Goal: Obtain resource: Obtain resource

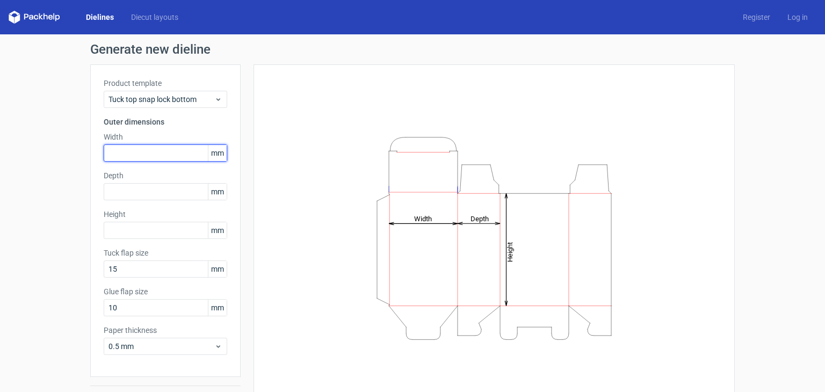
click at [136, 152] on input "text" at bounding box center [166, 153] width 124 height 17
type input "128"
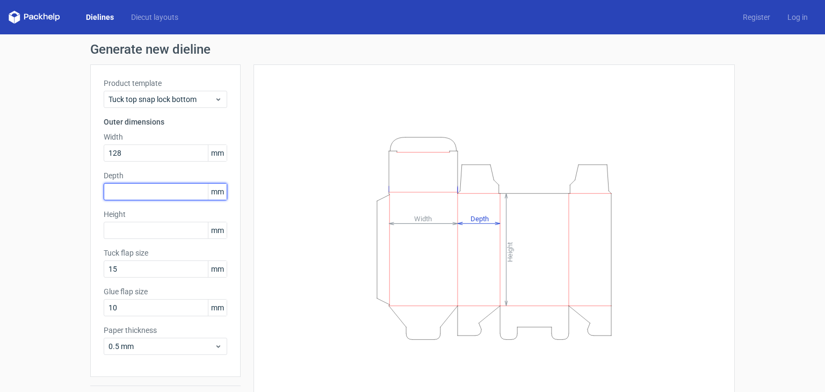
click at [157, 195] on input "text" at bounding box center [166, 191] width 124 height 17
type input "64"
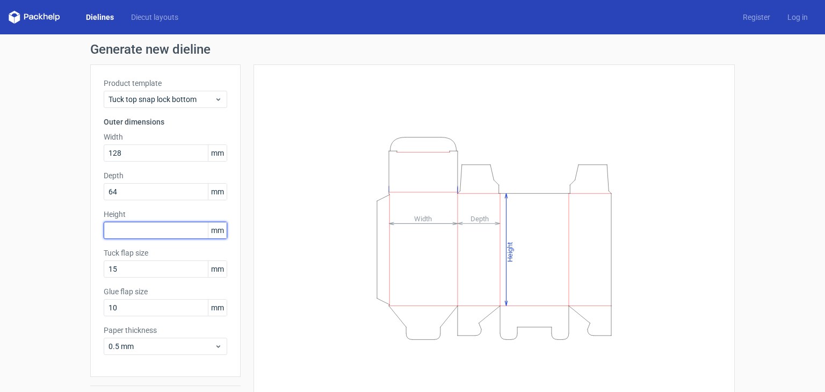
click at [140, 231] on input "text" at bounding box center [166, 230] width 124 height 17
type input "15"
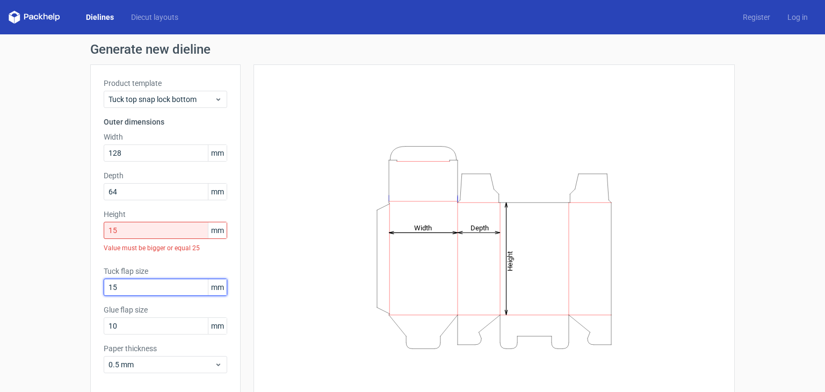
click at [114, 270] on div "Tuck flap size 15 mm" at bounding box center [166, 281] width 124 height 30
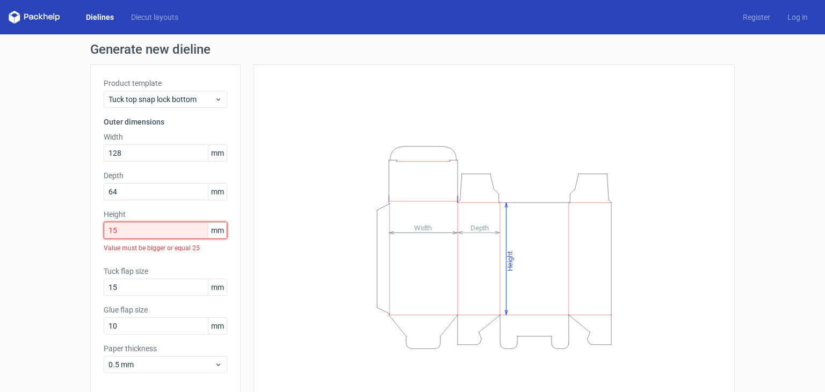
click at [133, 233] on input "15" at bounding box center [166, 230] width 124 height 17
drag, startPoint x: 133, startPoint y: 233, endPoint x: 86, endPoint y: 233, distance: 47.3
click at [90, 233] on div "Product template Tuck top snap lock bottom Outer dimensions Width 128 mm Depth …" at bounding box center [165, 229] width 150 height 331
click at [131, 293] on input "15" at bounding box center [166, 287] width 124 height 17
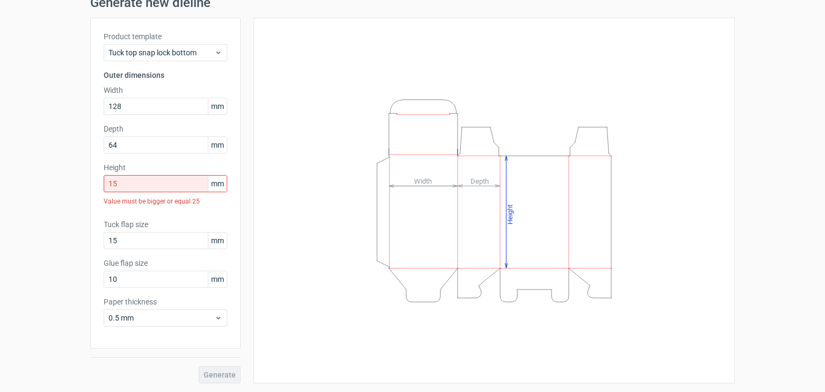
click at [208, 184] on span "mm" at bounding box center [217, 184] width 19 height 16
click at [165, 182] on input "15" at bounding box center [166, 183] width 124 height 17
drag, startPoint x: 157, startPoint y: 186, endPoint x: 79, endPoint y: 183, distance: 78.0
click at [79, 183] on div "Generate new dieline Product template Tuck top snap lock bottom Outer dimension…" at bounding box center [412, 190] width 825 height 405
drag, startPoint x: 123, startPoint y: 110, endPoint x: 100, endPoint y: 110, distance: 22.0
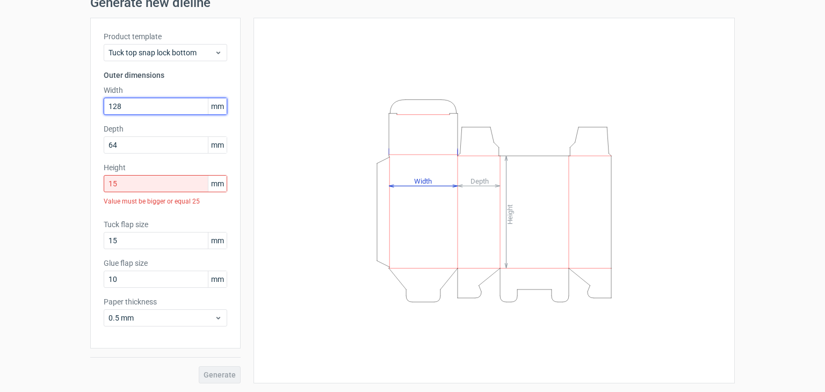
click at [104, 110] on input "128" at bounding box center [166, 106] width 124 height 17
drag, startPoint x: 140, startPoint y: 190, endPoint x: 83, endPoint y: 194, distance: 56.6
click at [83, 194] on div "Generate new dieline Product template Tuck top snap lock bottom Outer dimension…" at bounding box center [412, 190] width 825 height 405
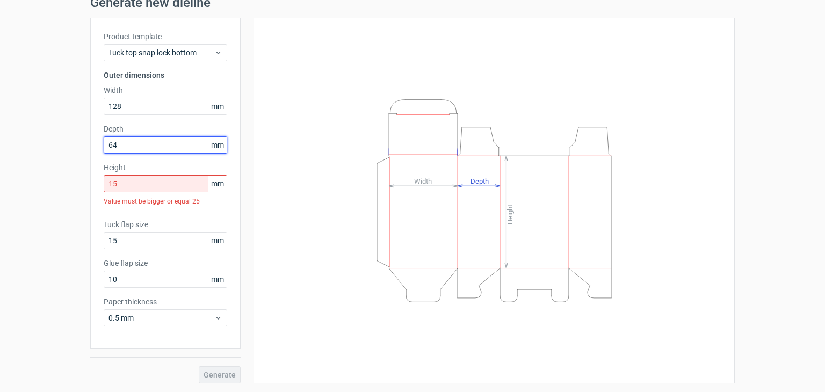
drag, startPoint x: 127, startPoint y: 147, endPoint x: 89, endPoint y: 147, distance: 37.6
click at [90, 147] on div "Product template Tuck top snap lock bottom Outer dimensions Width 128 mm Depth …" at bounding box center [165, 183] width 150 height 331
type input "15"
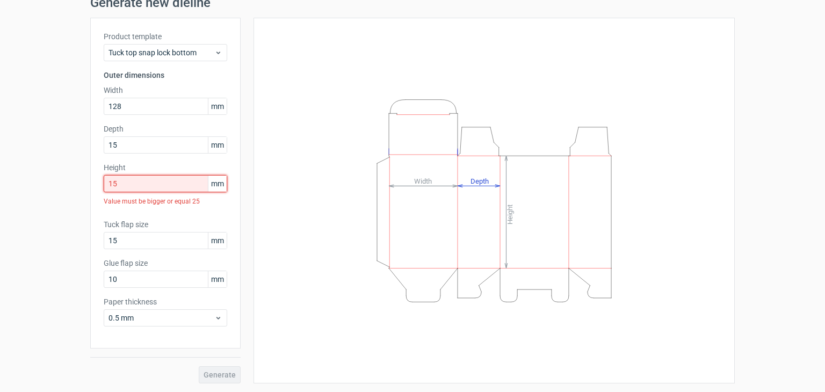
click at [90, 185] on div "Product template Tuck top snap lock bottom Outer dimensions Width 128 mm Depth …" at bounding box center [165, 183] width 150 height 331
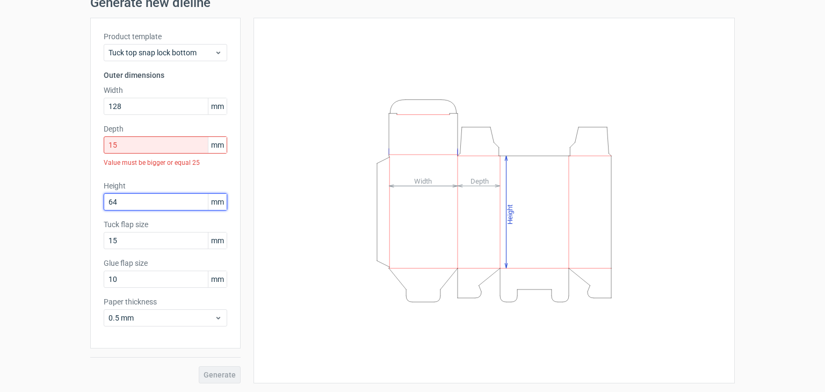
type input "64"
click at [156, 171] on div "Value must be bigger or equal 25" at bounding box center [166, 163] width 124 height 18
drag, startPoint x: 127, startPoint y: 146, endPoint x: 77, endPoint y: 143, distance: 50.1
click at [77, 143] on div "Generate new dieline Product template Tuck top snap lock bottom Outer dimension…" at bounding box center [412, 190] width 825 height 405
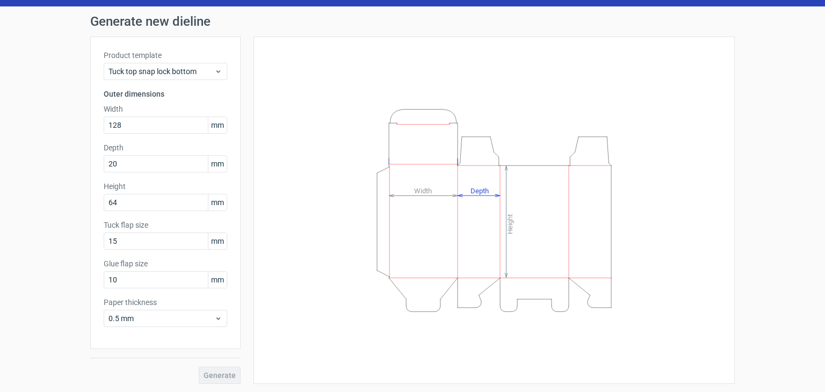
click at [77, 143] on div "Generate new dieline Product template Tuck top snap lock bottom Outer dimension…" at bounding box center [412, 199] width 825 height 386
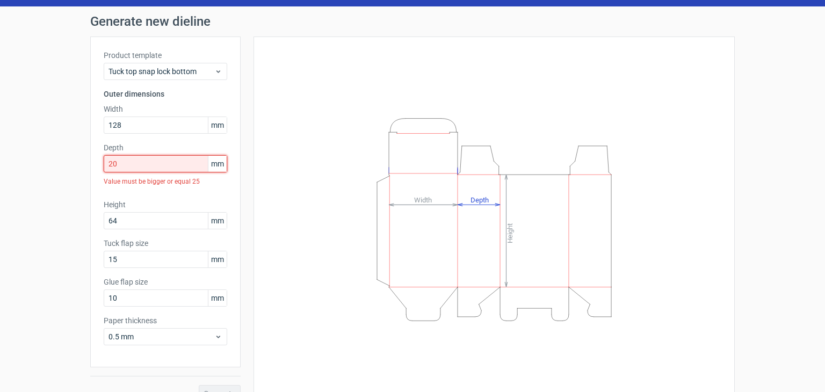
drag, startPoint x: 123, startPoint y: 168, endPoint x: 71, endPoint y: 162, distance: 51.9
click at [72, 162] on div "Generate new dieline Product template Tuck top snap lock bottom Outer dimension…" at bounding box center [412, 208] width 825 height 405
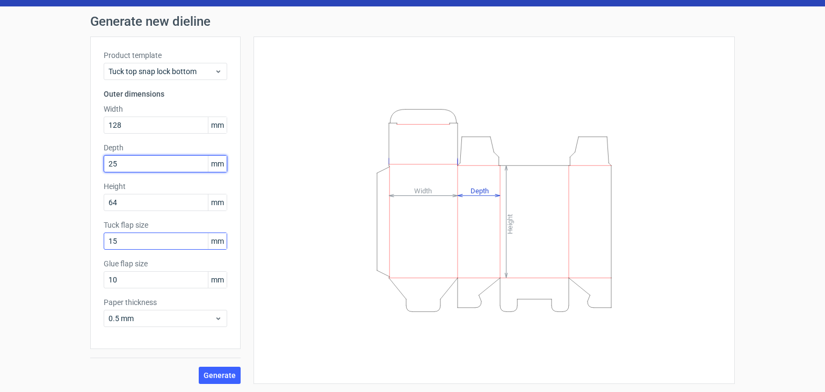
type input "25"
click at [145, 240] on input "15" at bounding box center [166, 241] width 124 height 17
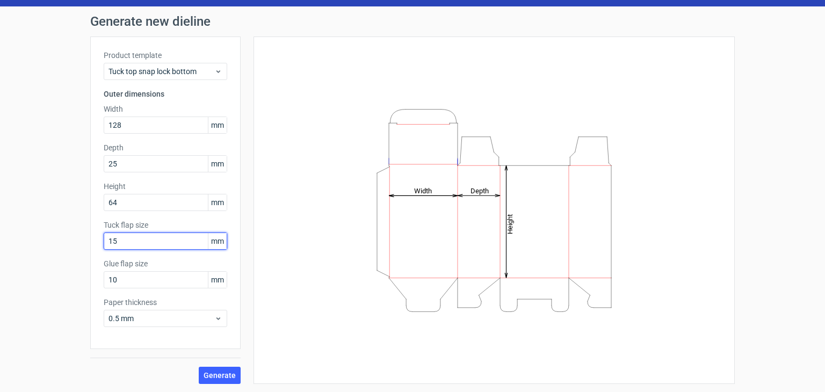
click at [145, 240] on input "15" at bounding box center [166, 241] width 124 height 17
drag, startPoint x: 145, startPoint y: 240, endPoint x: 62, endPoint y: 235, distance: 83.5
click at [62, 235] on div "Generate new dieline Product template Tuck top snap lock bottom Outer dimension…" at bounding box center [412, 199] width 825 height 386
drag, startPoint x: 118, startPoint y: 276, endPoint x: 60, endPoint y: 272, distance: 58.2
click at [60, 272] on div "Generate new dieline Product template Tuck top snap lock bottom Outer dimension…" at bounding box center [412, 199] width 825 height 386
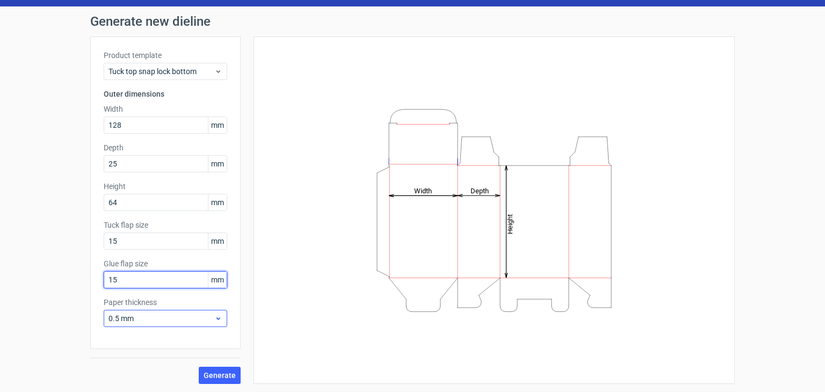
type input "15"
click at [157, 318] on span "0.5 mm" at bounding box center [162, 318] width 106 height 11
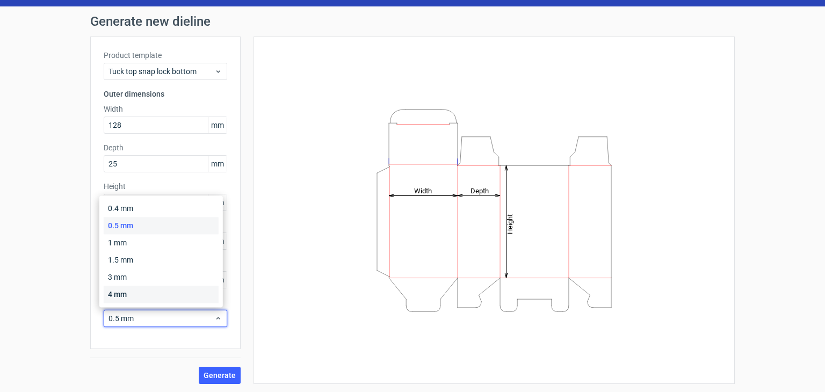
click at [134, 297] on div "4 mm" at bounding box center [161, 294] width 115 height 17
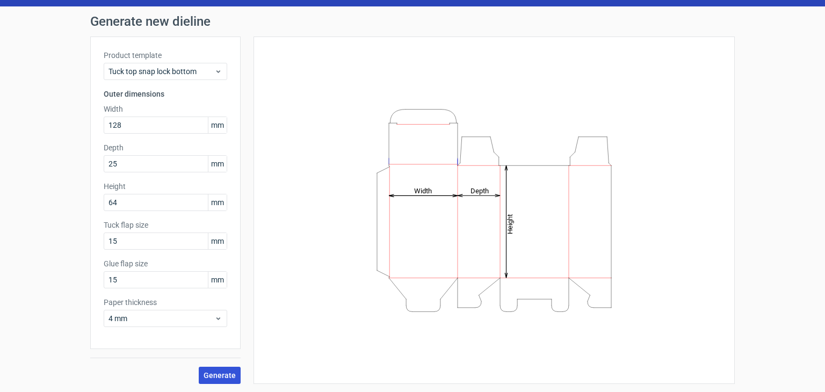
click at [206, 368] on button "Generate" at bounding box center [220, 375] width 42 height 17
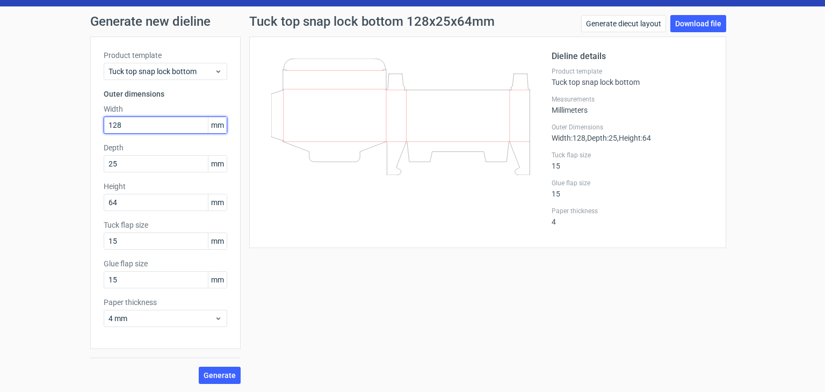
drag, startPoint x: 120, startPoint y: 124, endPoint x: 91, endPoint y: 123, distance: 29.0
click at [91, 123] on div "Product template Tuck top snap lock bottom Outer dimensions Width 128 mm Depth …" at bounding box center [165, 193] width 150 height 313
type input "64"
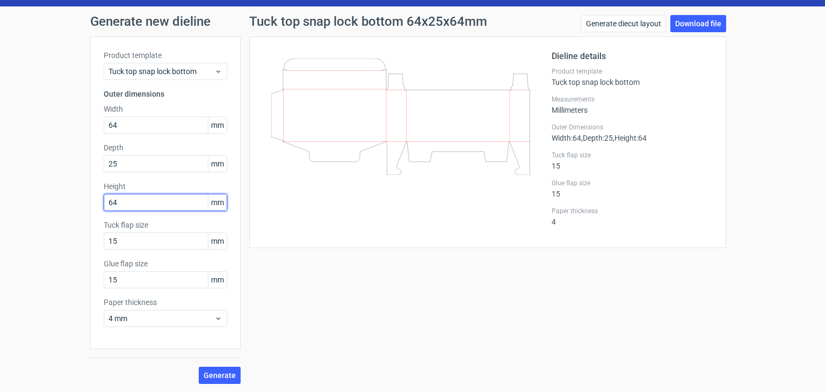
drag, startPoint x: 129, startPoint y: 203, endPoint x: 71, endPoint y: 203, distance: 58.0
click at [71, 203] on div "Generate new dieline Product template Tuck top snap lock bottom Outer dimension…" at bounding box center [412, 199] width 825 height 386
type input "128"
click at [212, 375] on span "Generate" at bounding box center [220, 376] width 32 height 8
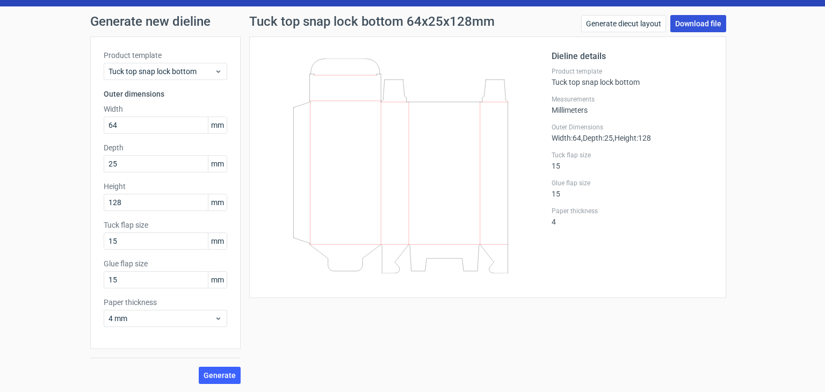
click at [677, 23] on link "Download file" at bounding box center [699, 23] width 56 height 17
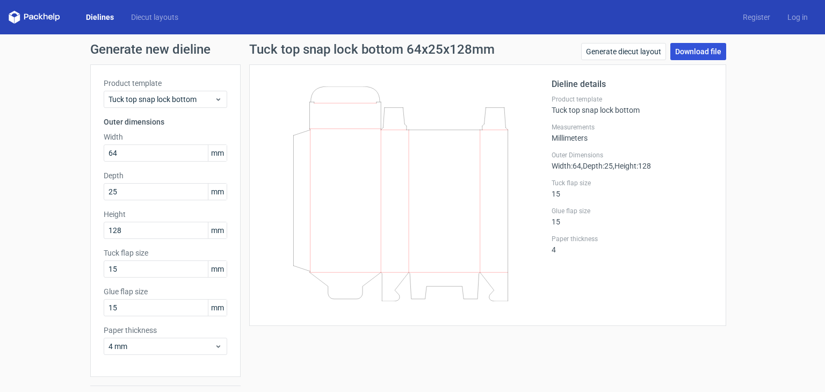
click at [681, 50] on link "Download file" at bounding box center [699, 51] width 56 height 17
click at [187, 96] on span "Tuck top snap lock bottom" at bounding box center [162, 99] width 106 height 11
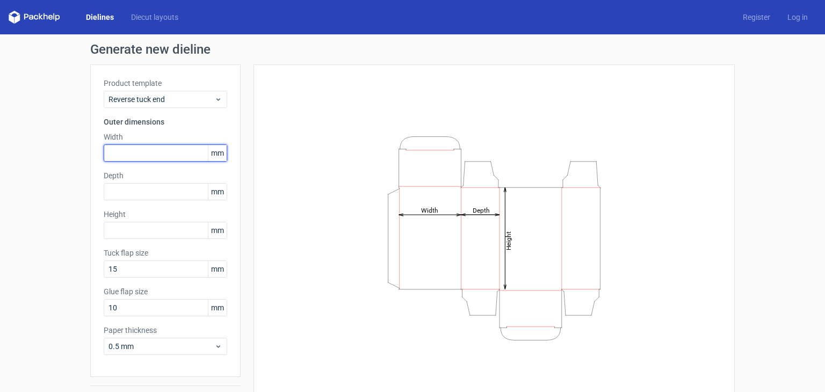
click at [157, 154] on input "text" at bounding box center [166, 153] width 124 height 17
type input "64"
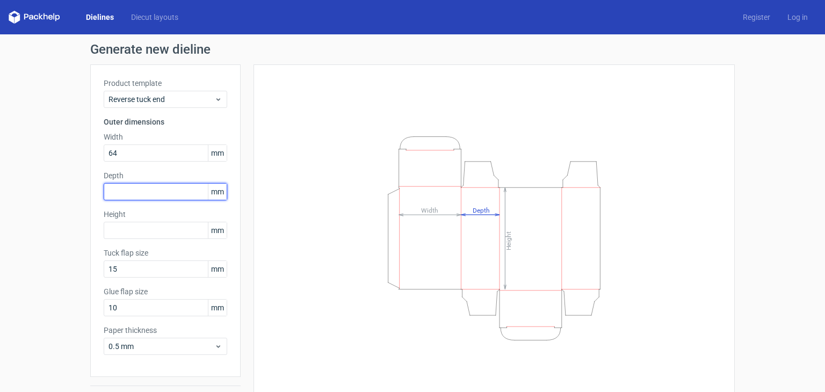
click at [146, 199] on input "text" at bounding box center [166, 191] width 124 height 17
type input "25"
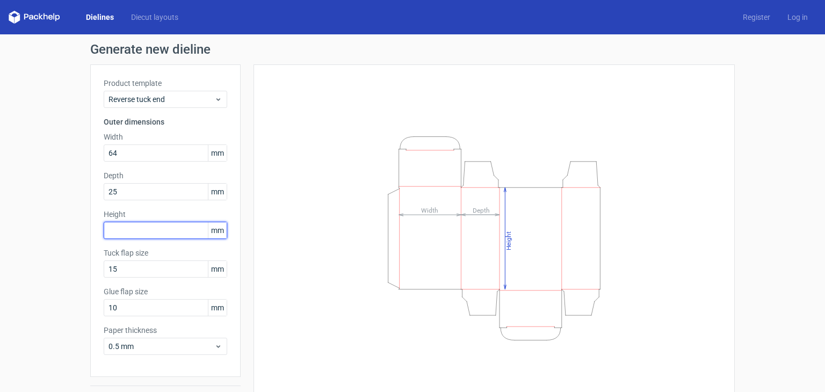
click at [139, 235] on input "text" at bounding box center [166, 230] width 124 height 17
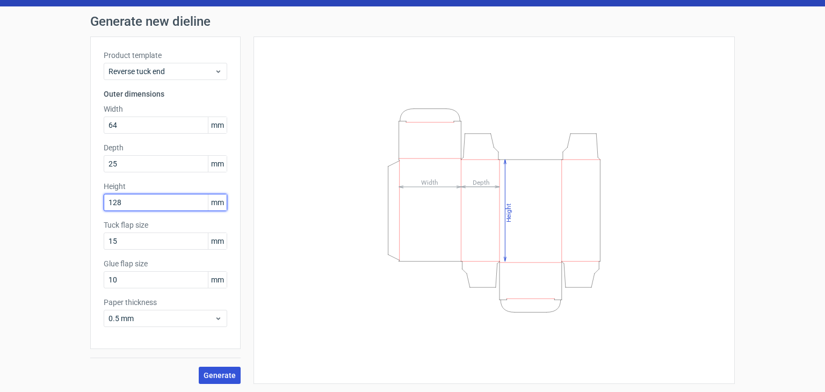
type input "128"
drag, startPoint x: 199, startPoint y: 372, endPoint x: 192, endPoint y: 363, distance: 11.9
click at [200, 372] on button "Generate" at bounding box center [220, 375] width 42 height 17
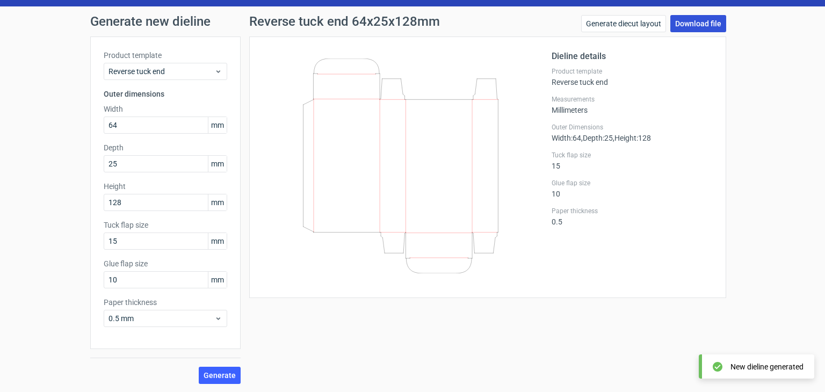
click at [699, 20] on link "Download file" at bounding box center [699, 23] width 56 height 17
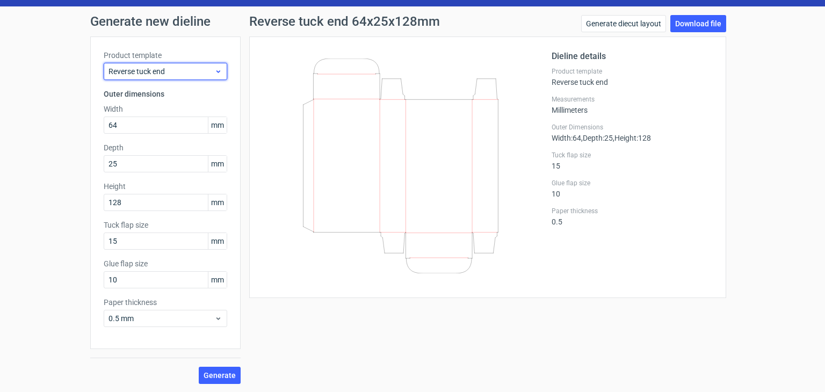
click at [152, 71] on span "Reverse tuck end" at bounding box center [162, 71] width 106 height 11
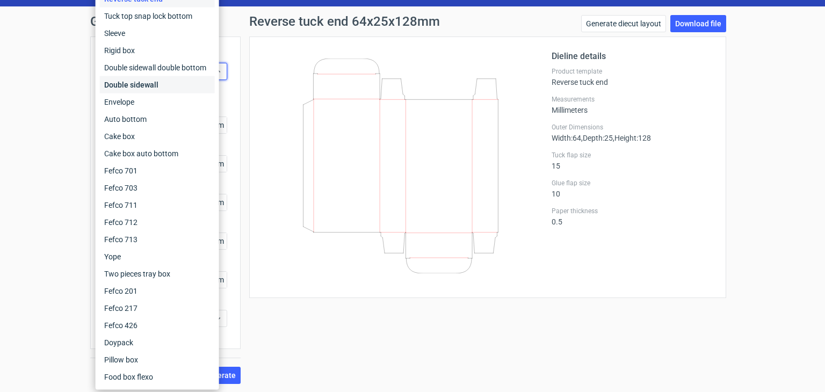
click at [153, 85] on div "Double sidewall" at bounding box center [157, 84] width 115 height 17
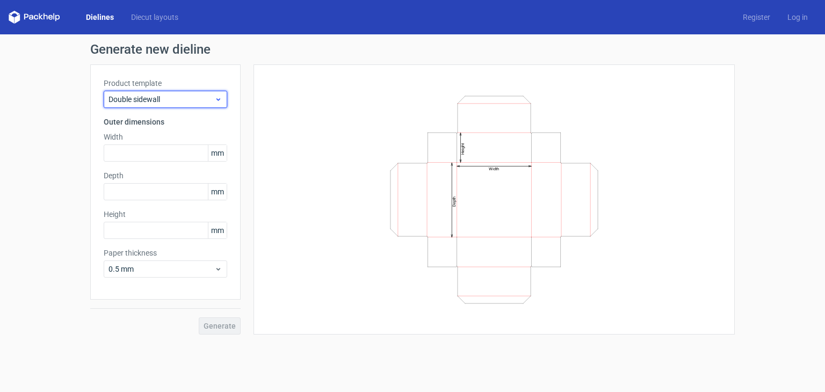
click at [154, 94] on span "Double sidewall" at bounding box center [162, 99] width 106 height 11
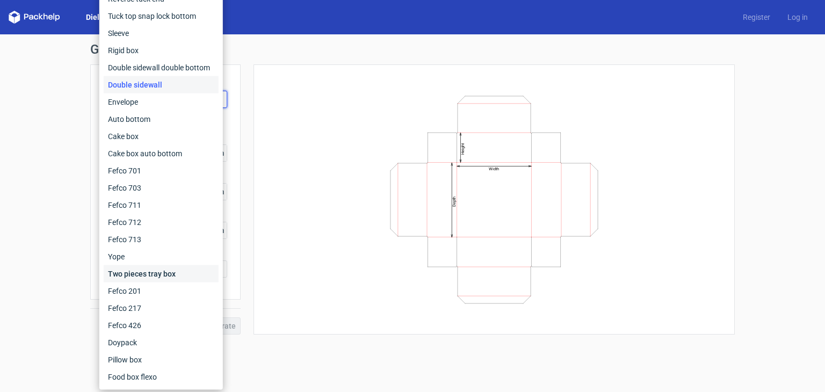
click at [166, 268] on div "Two pieces tray box" at bounding box center [161, 273] width 115 height 17
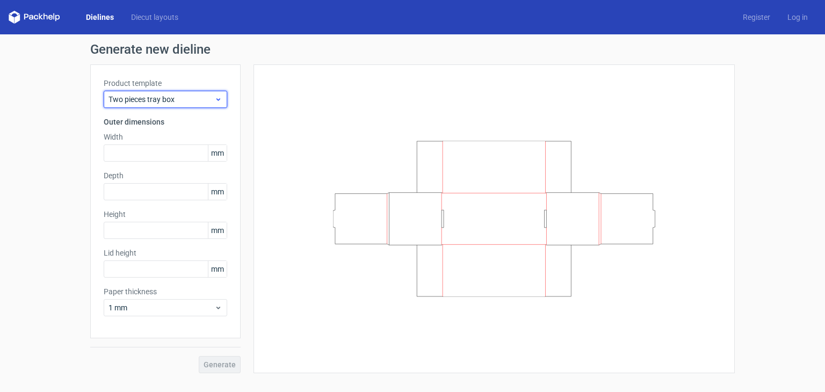
click at [173, 93] on div "Two pieces tray box" at bounding box center [166, 99] width 124 height 17
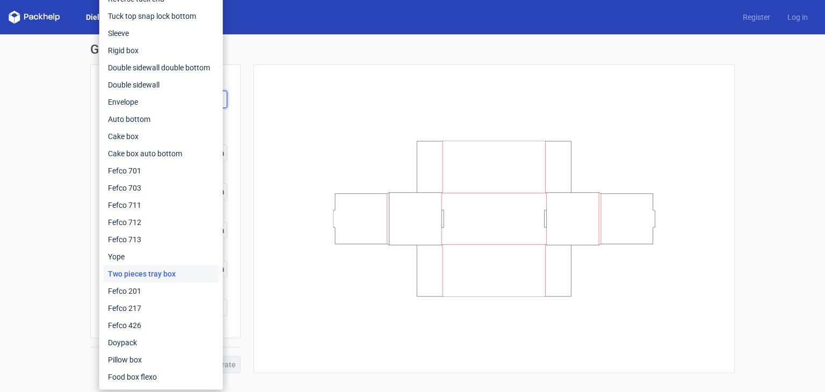
click at [253, 18] on div "Dielines Diecut layouts Register Log in" at bounding box center [412, 17] width 825 height 34
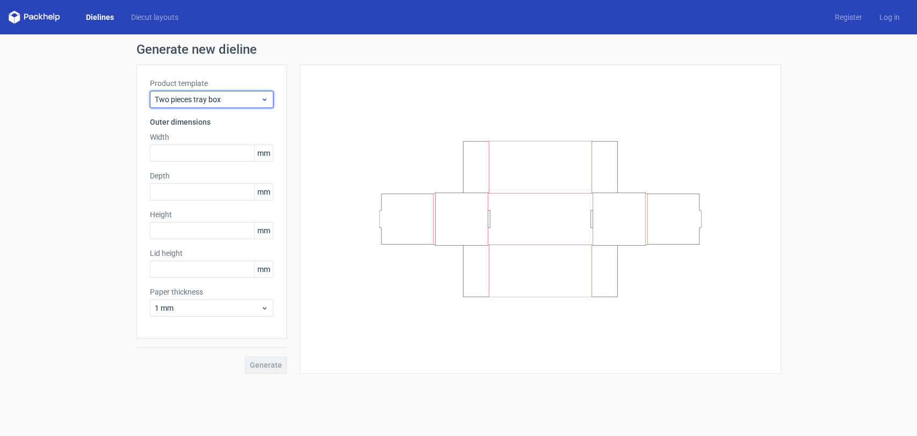
click at [256, 94] on span "Two pieces tray box" at bounding box center [208, 99] width 106 height 11
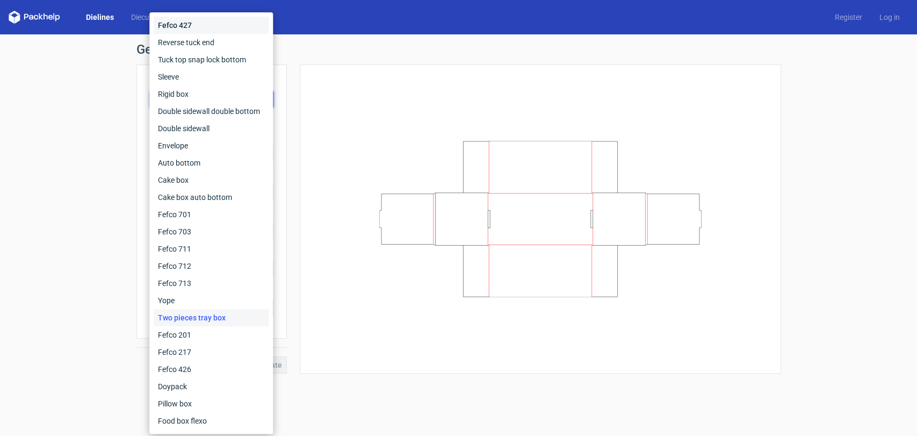
click at [225, 22] on div "Fefco 427" at bounding box center [211, 25] width 115 height 17
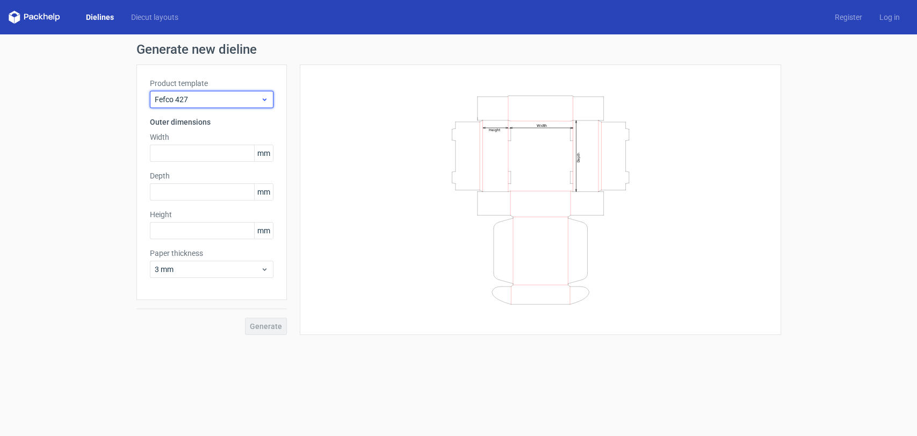
click at [225, 101] on span "Fefco 427" at bounding box center [208, 99] width 106 height 11
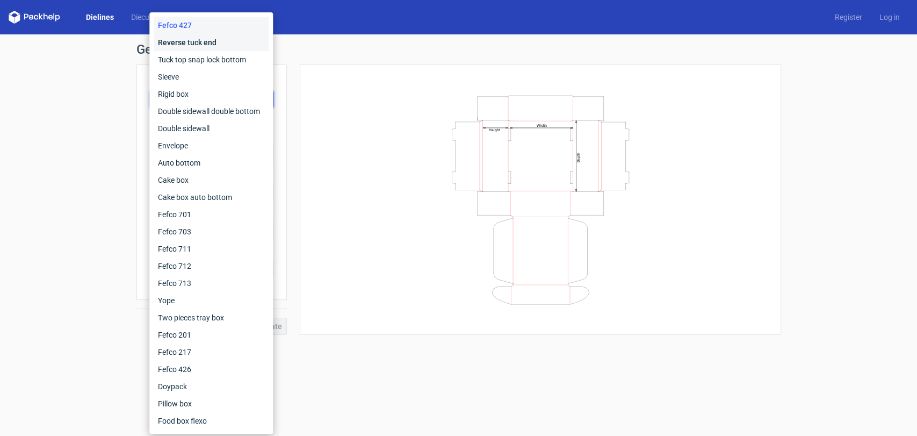
click at [216, 42] on div "Reverse tuck end" at bounding box center [211, 42] width 115 height 17
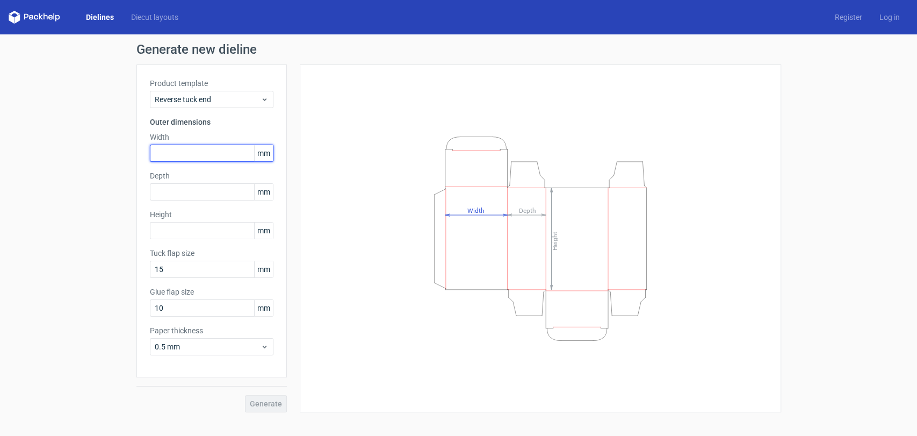
click at [219, 152] on input "text" at bounding box center [212, 153] width 124 height 17
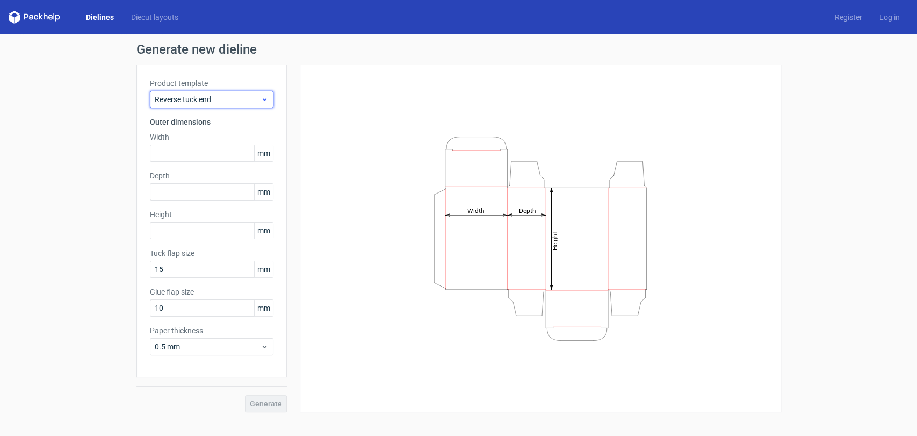
click at [164, 91] on div "Reverse tuck end" at bounding box center [212, 99] width 124 height 17
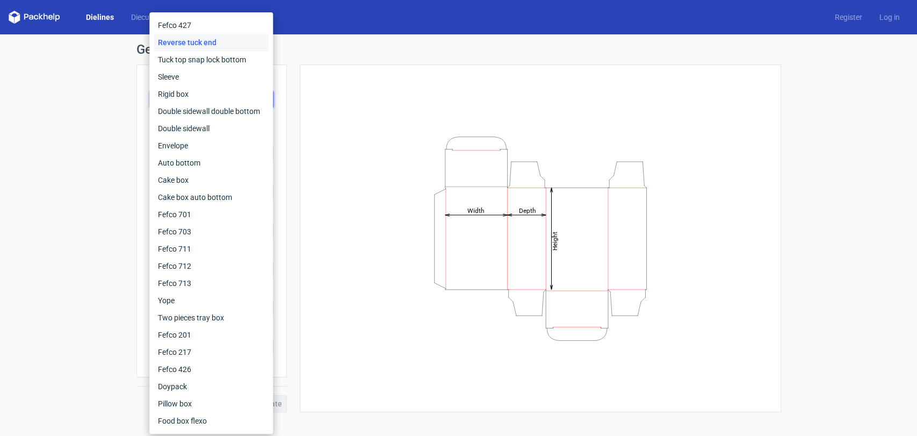
click at [194, 46] on div "Reverse tuck end" at bounding box center [211, 42] width 115 height 17
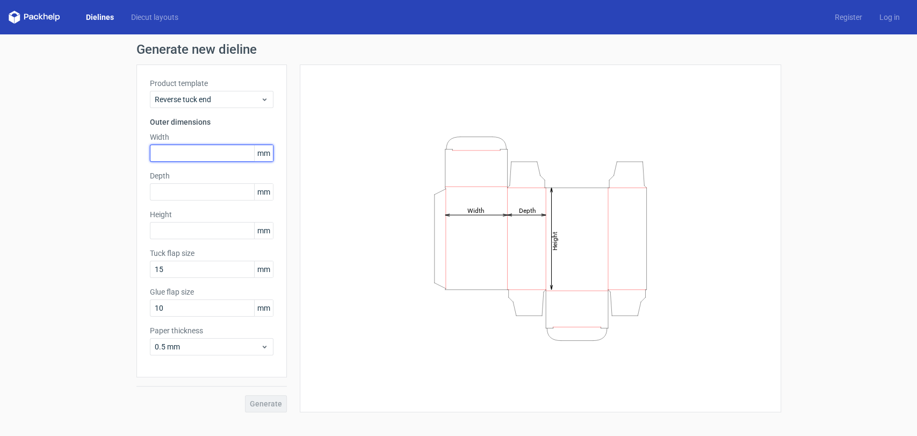
click at [216, 153] on input "text" at bounding box center [212, 153] width 124 height 17
type input "64"
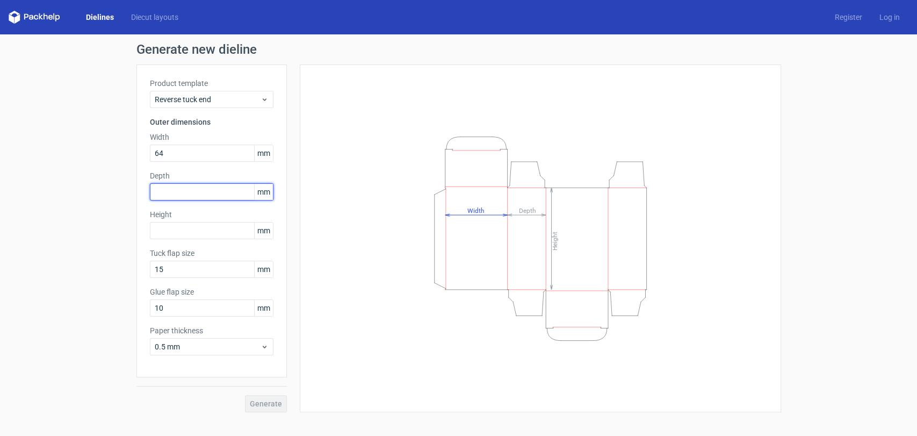
click at [189, 197] on input "text" at bounding box center [212, 191] width 124 height 17
type input "15"
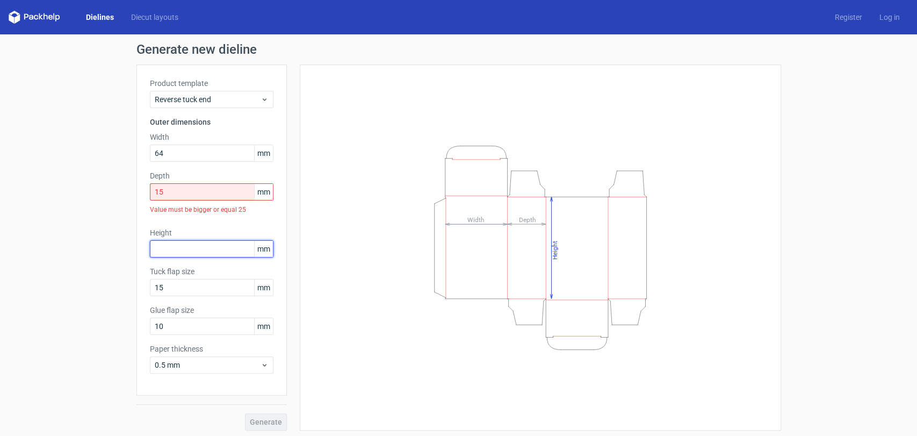
click at [188, 235] on div "Height mm" at bounding box center [212, 242] width 124 height 30
click at [205, 192] on input "15" at bounding box center [212, 191] width 124 height 17
drag, startPoint x: 180, startPoint y: 195, endPoint x: 131, endPoint y: 197, distance: 49.0
click at [137, 197] on div "Product template Reverse tuck end Outer dimensions Width 64 mm Depth 15 mm Valu…" at bounding box center [212, 229] width 150 height 331
click at [176, 100] on span "Reverse tuck end" at bounding box center [208, 99] width 106 height 11
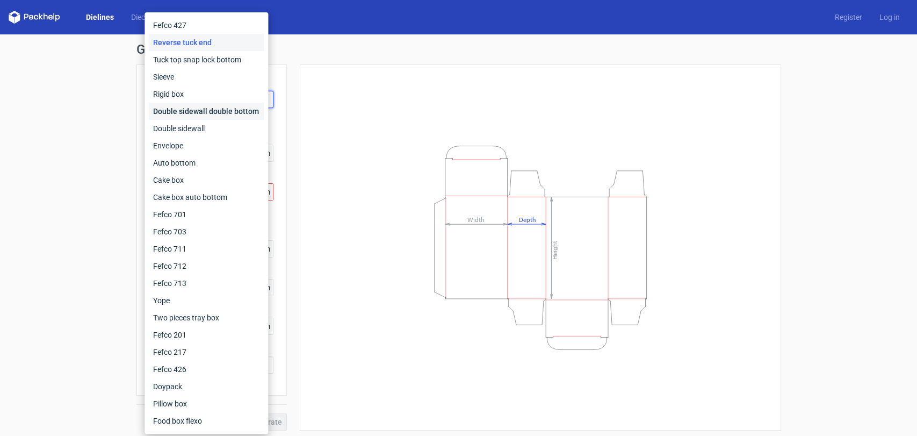
click at [189, 109] on div "Double sidewall double bottom" at bounding box center [206, 111] width 115 height 17
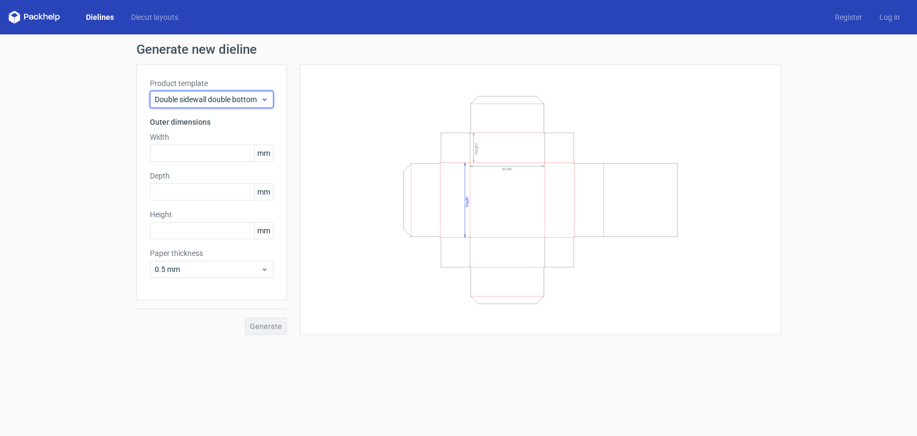
click at [188, 100] on span "Double sidewall double bottom" at bounding box center [208, 99] width 106 height 11
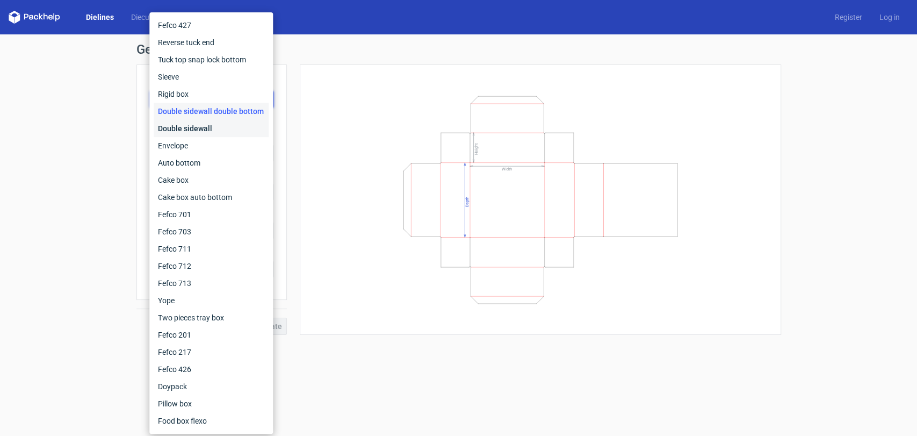
click at [188, 122] on div "Double sidewall" at bounding box center [211, 128] width 115 height 17
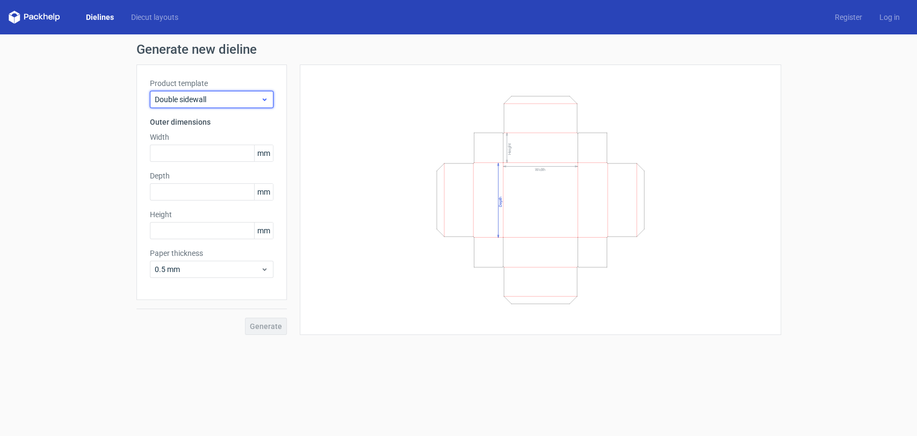
click at [189, 102] on span "Double sidewall" at bounding box center [208, 99] width 106 height 11
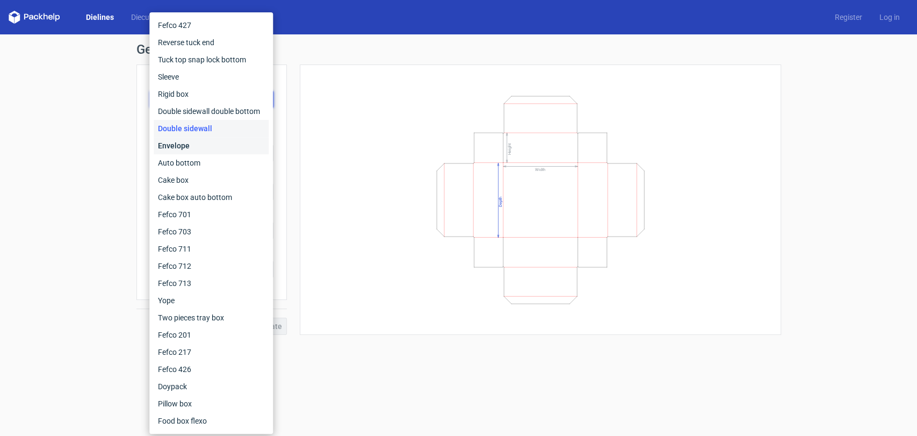
click at [191, 144] on div "Envelope" at bounding box center [211, 145] width 115 height 17
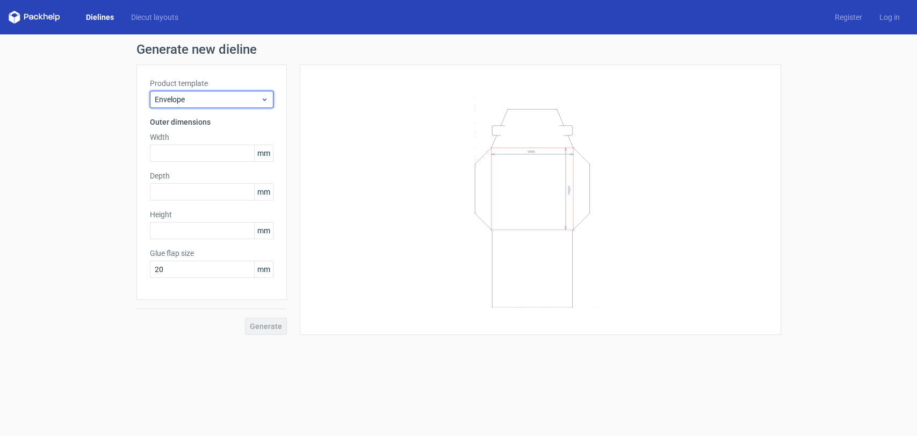
click at [193, 105] on div "Envelope" at bounding box center [212, 99] width 124 height 17
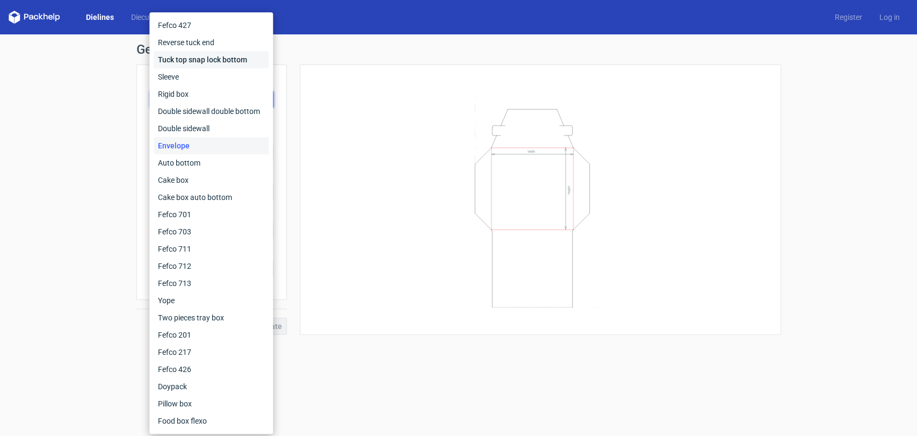
click at [191, 56] on div "Tuck top snap lock bottom" at bounding box center [211, 59] width 115 height 17
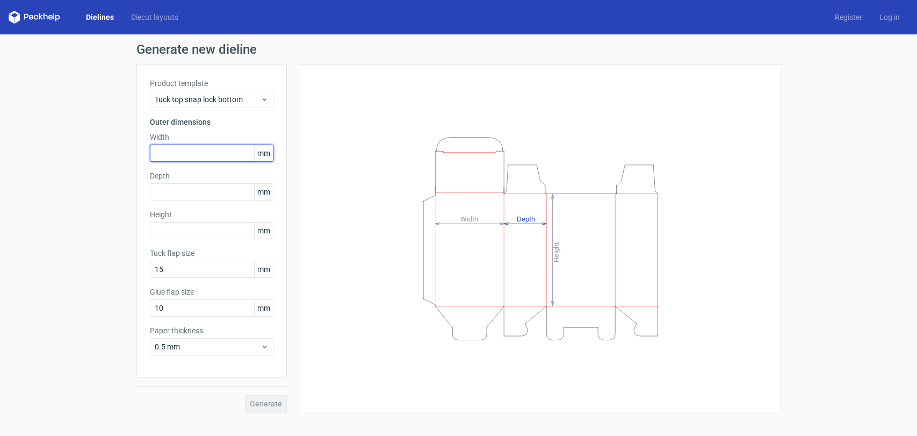
click at [217, 159] on input "text" at bounding box center [212, 153] width 124 height 17
click at [266, 159] on span "mm" at bounding box center [263, 153] width 19 height 16
click at [266, 152] on span "mm" at bounding box center [263, 153] width 19 height 16
click at [221, 155] on input "64" at bounding box center [212, 153] width 124 height 17
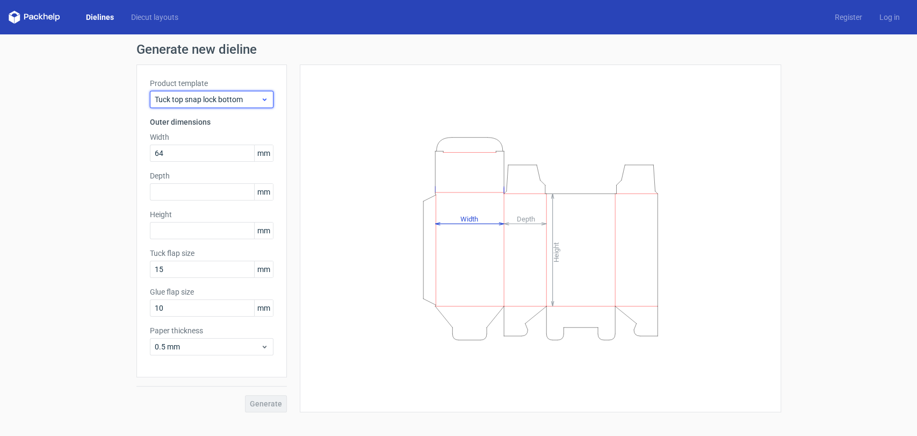
click at [229, 97] on span "Tuck top snap lock bottom" at bounding box center [208, 99] width 106 height 11
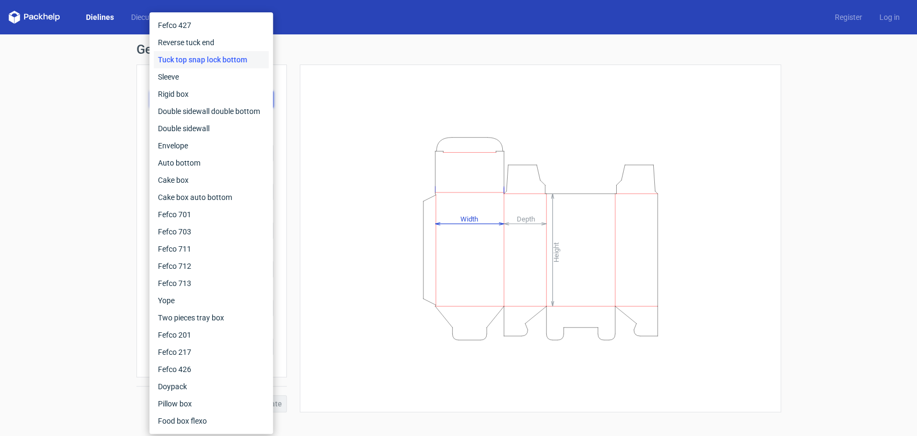
click at [309, 109] on div "Height Depth Width" at bounding box center [541, 238] width 482 height 348
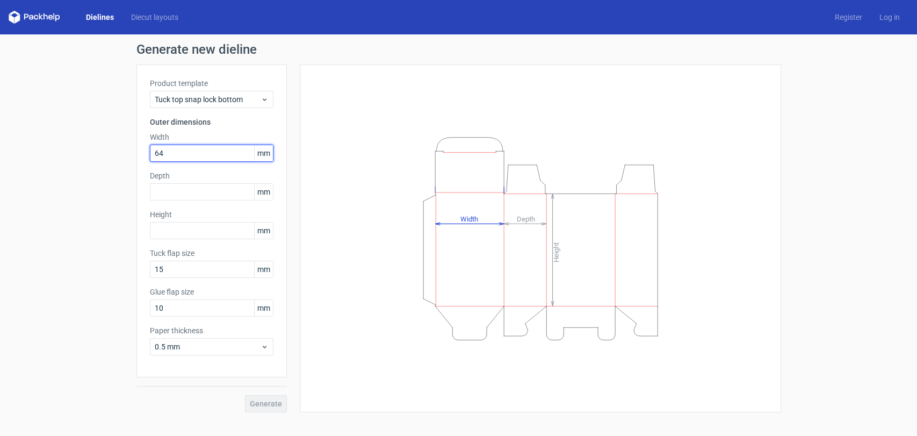
click at [170, 153] on input "64" at bounding box center [212, 153] width 124 height 17
drag, startPoint x: 170, startPoint y: 153, endPoint x: 146, endPoint y: 156, distance: 24.4
click at [146, 156] on div "Product template Tuck top snap lock bottom Outer dimensions Width 64 mm Depth m…" at bounding box center [212, 220] width 150 height 313
type input "65"
click at [173, 195] on input "text" at bounding box center [212, 191] width 124 height 17
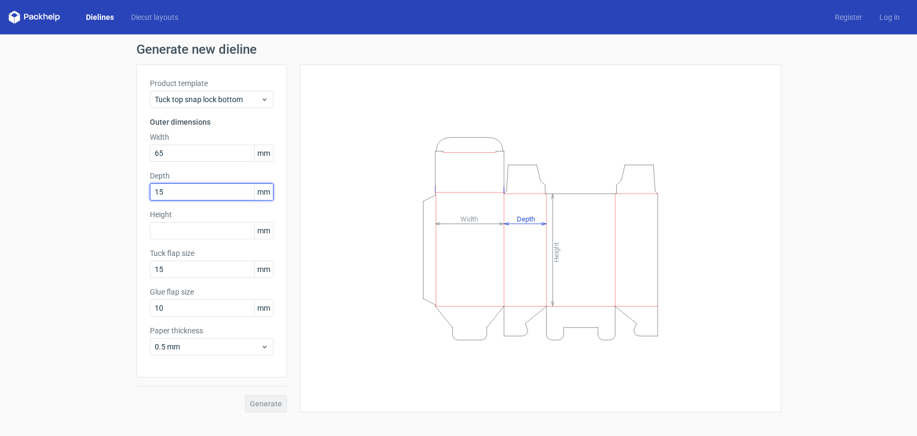
type input "15"
click at [179, 249] on div "Product template Tuck top snap lock bottom Outer dimensions Width 65 mm Depth 1…" at bounding box center [212, 220] width 150 height 313
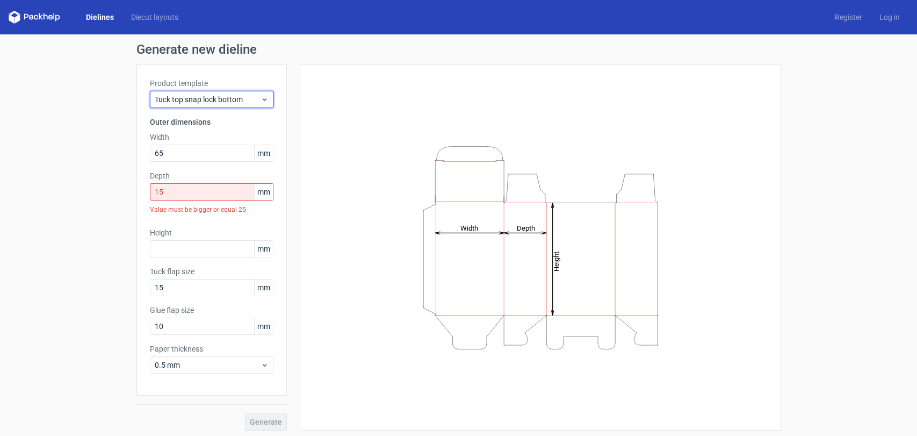
click at [228, 98] on span "Tuck top snap lock bottom" at bounding box center [208, 99] width 106 height 11
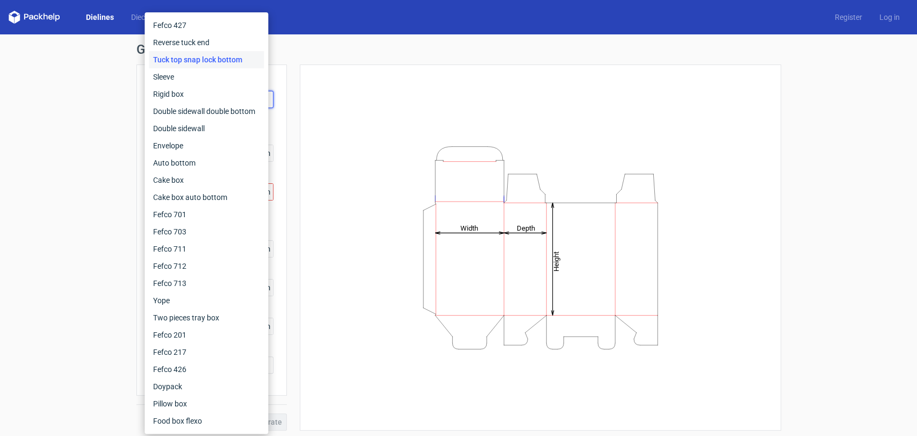
click at [433, 77] on div "Height Depth Width" at bounding box center [541, 247] width 482 height 366
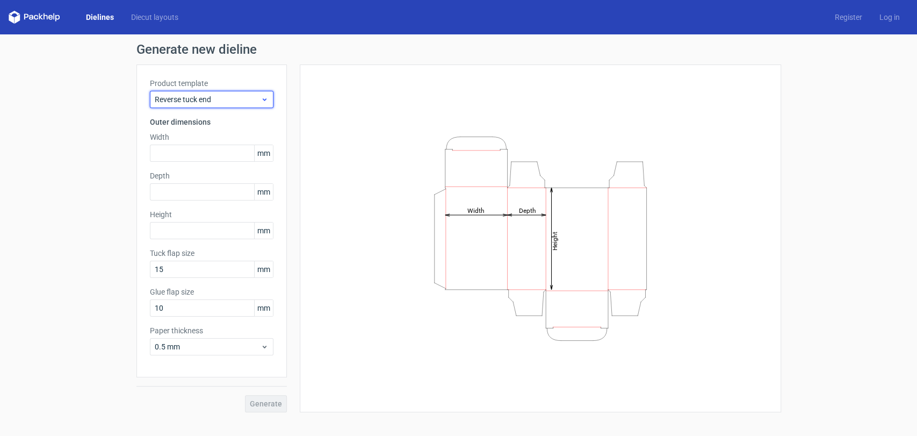
click at [241, 104] on span "Reverse tuck end" at bounding box center [208, 99] width 106 height 11
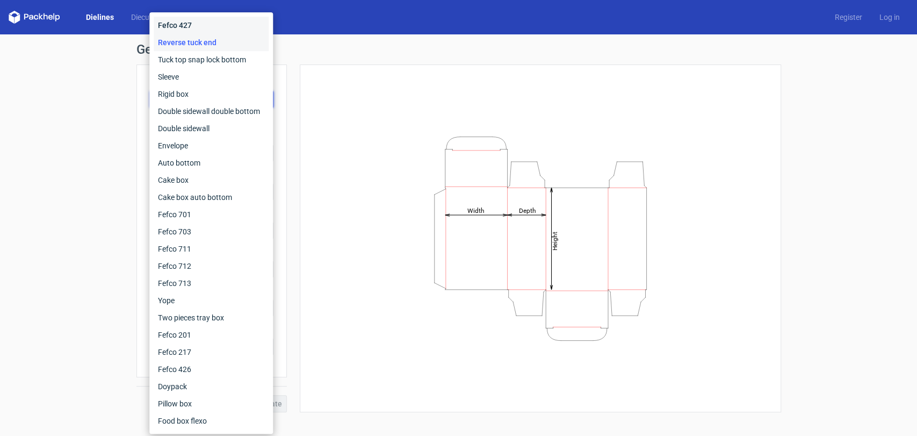
click at [225, 31] on div "Fefco 427" at bounding box center [211, 25] width 115 height 17
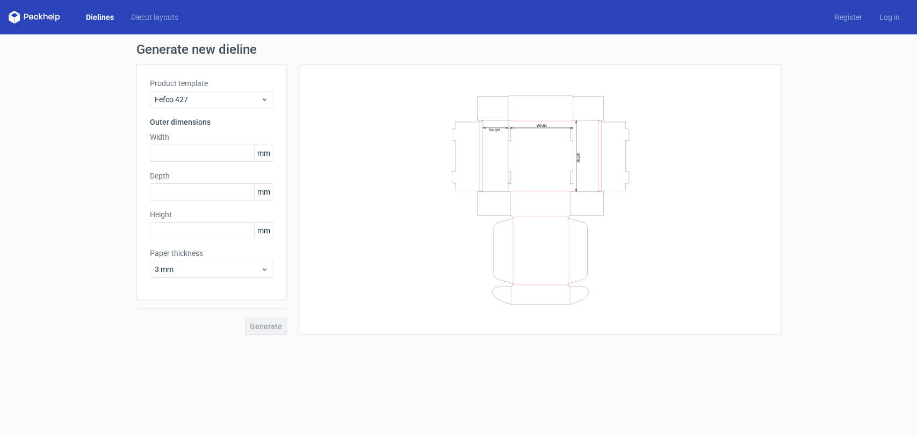
click at [231, 90] on div "Product template Fefco 427" at bounding box center [212, 93] width 124 height 30
click at [231, 98] on span "Fefco 427" at bounding box center [208, 99] width 106 height 11
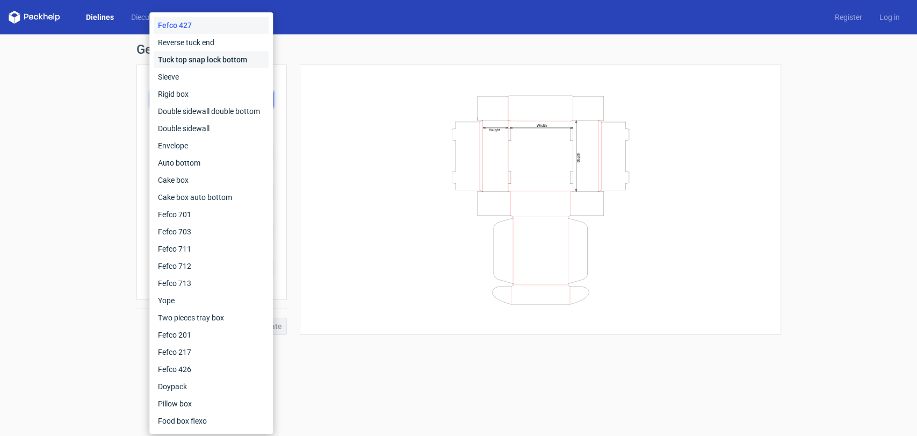
click at [232, 62] on div "Tuck top snap lock bottom" at bounding box center [211, 59] width 115 height 17
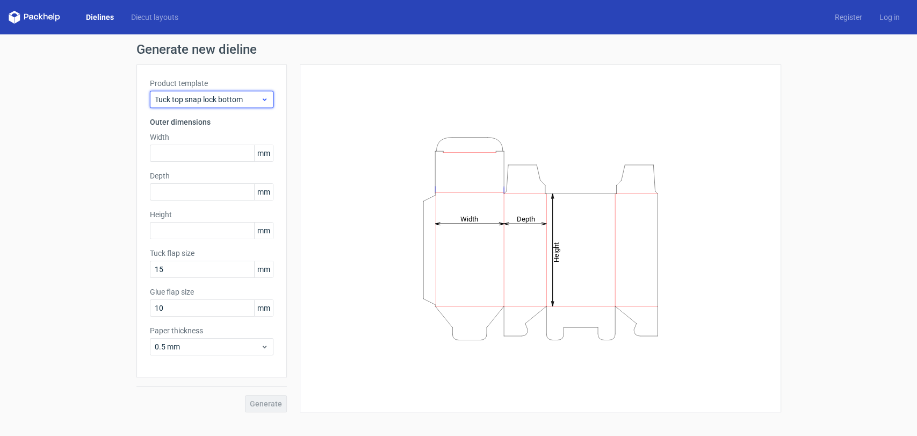
click at [233, 100] on span "Tuck top snap lock bottom" at bounding box center [208, 99] width 106 height 11
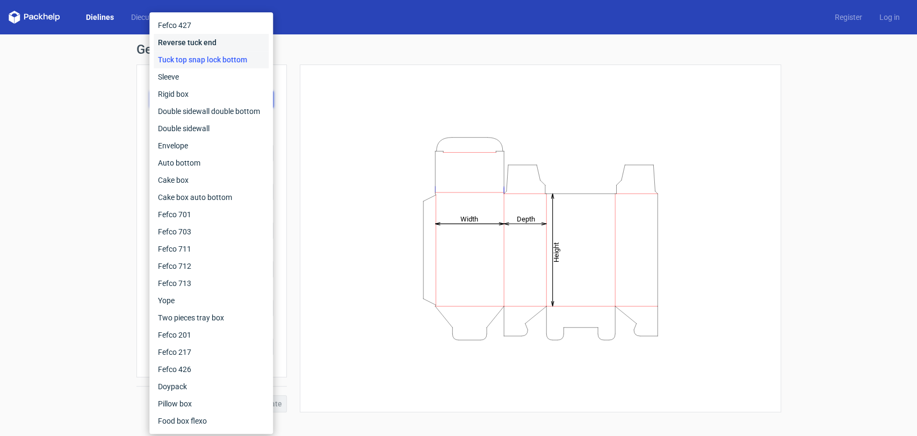
click at [228, 45] on div "Reverse tuck end" at bounding box center [211, 42] width 115 height 17
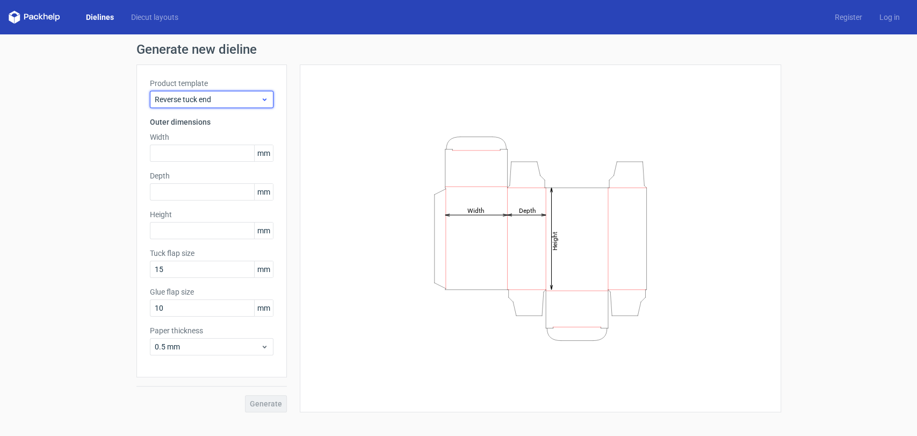
click at [232, 101] on span "Reverse tuck end" at bounding box center [208, 99] width 106 height 11
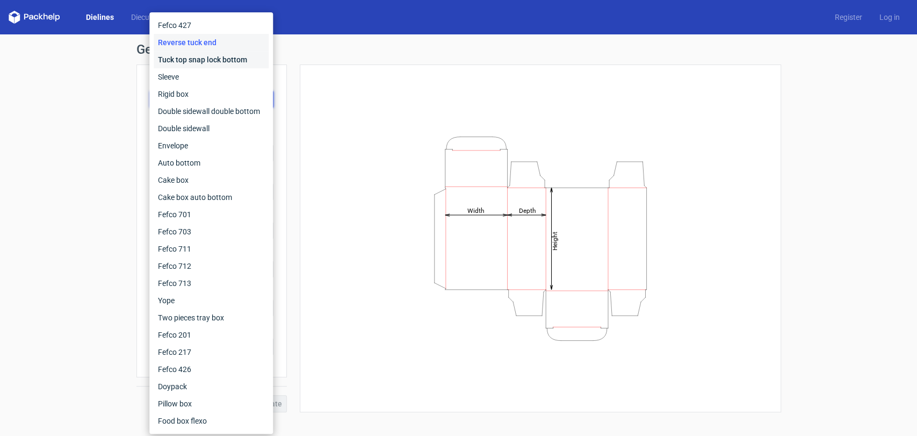
click at [225, 61] on div "Tuck top snap lock bottom" at bounding box center [211, 59] width 115 height 17
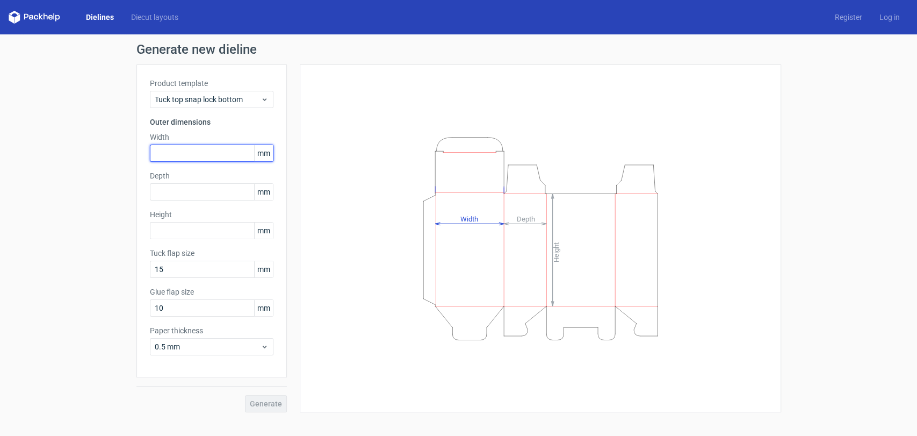
click at [194, 149] on input "text" at bounding box center [212, 153] width 124 height 17
type input "65"
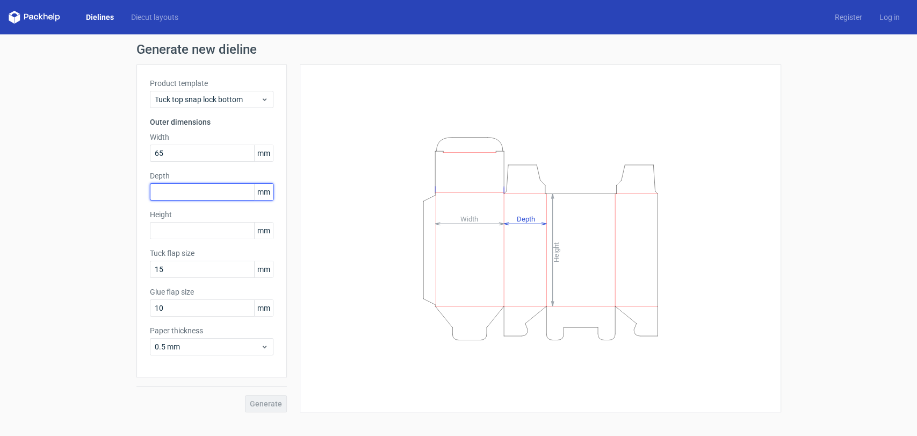
click at [179, 186] on input "text" at bounding box center [212, 191] width 124 height 17
type input "15"
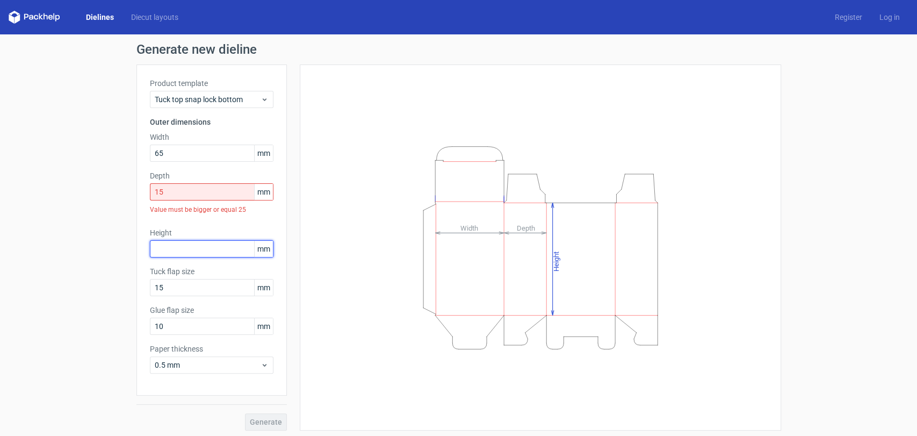
click at [198, 225] on div "Product template Tuck top snap lock bottom Outer dimensions Width 65 mm Depth 1…" at bounding box center [212, 229] width 150 height 331
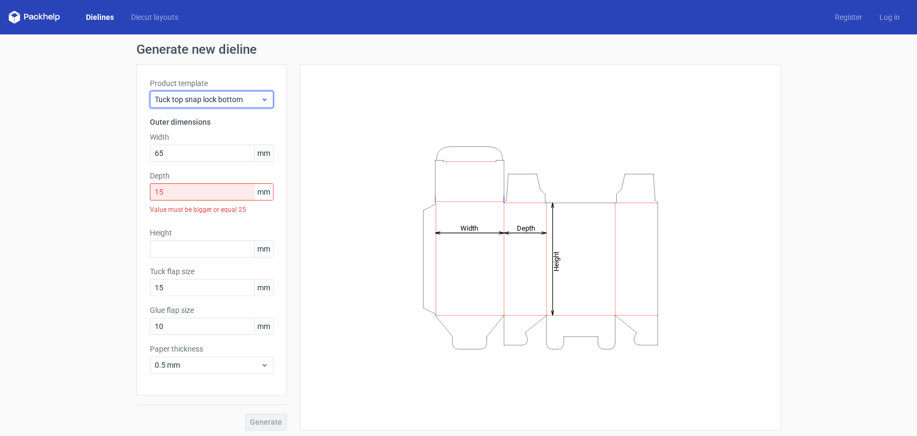
click at [218, 96] on span "Tuck top snap lock bottom" at bounding box center [208, 99] width 106 height 11
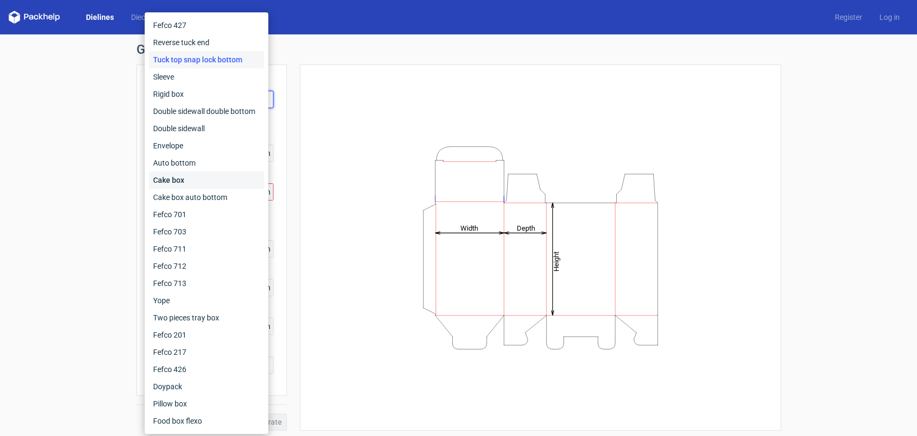
click at [192, 180] on div "Cake box" at bounding box center [206, 179] width 115 height 17
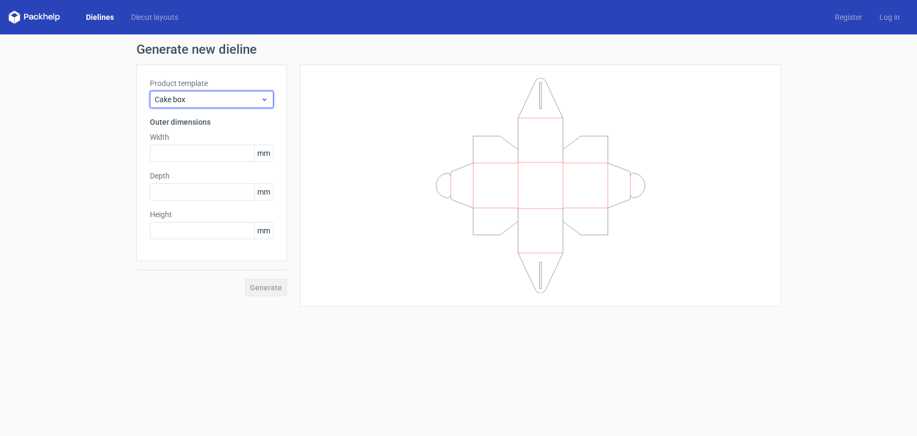
click at [220, 96] on span "Cake box" at bounding box center [208, 99] width 106 height 11
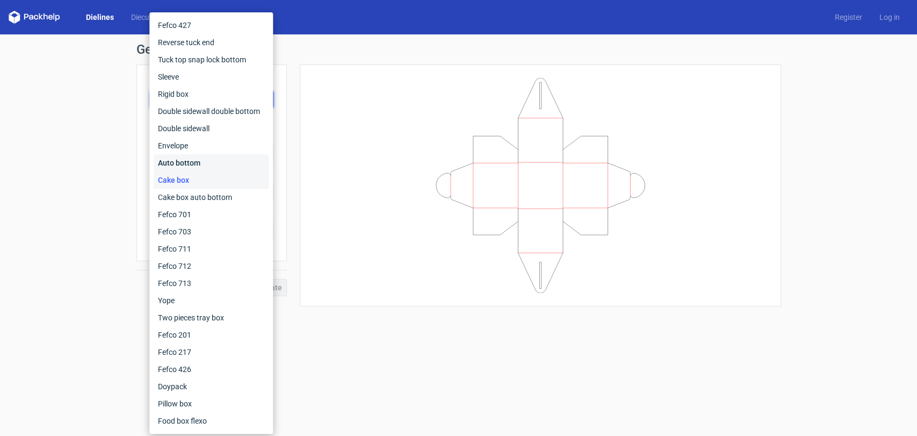
click at [202, 157] on div "Auto bottom" at bounding box center [211, 162] width 115 height 17
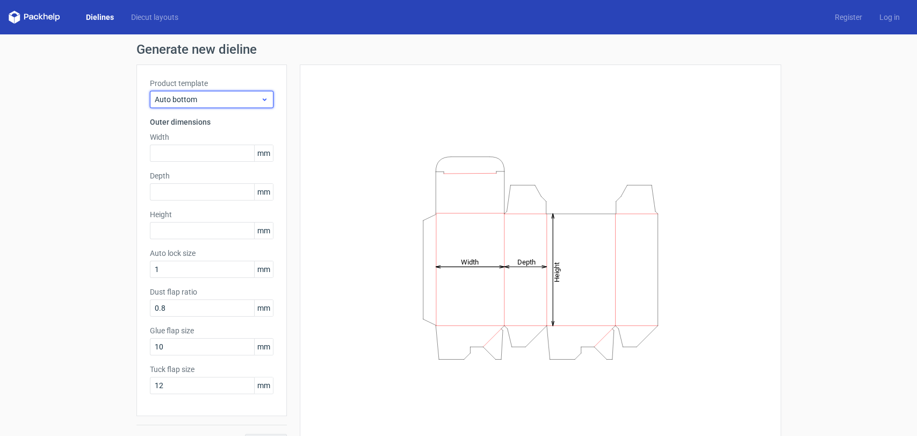
click at [227, 102] on span "Auto bottom" at bounding box center [208, 99] width 106 height 11
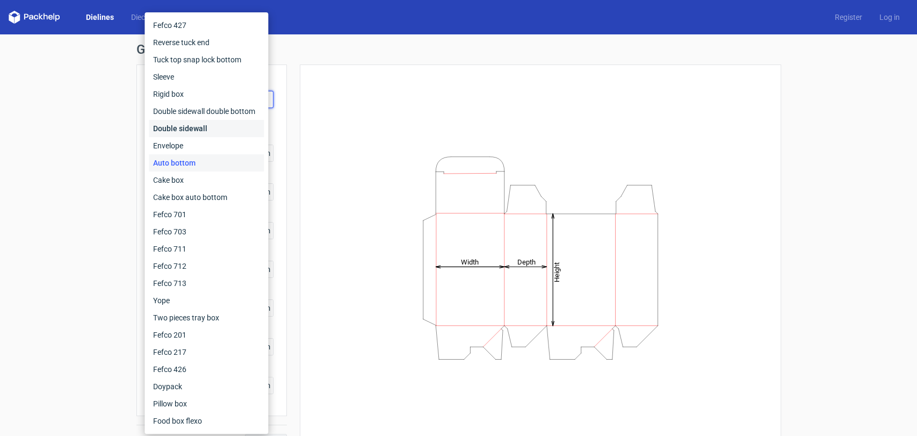
click at [209, 130] on div "Double sidewall" at bounding box center [206, 128] width 115 height 17
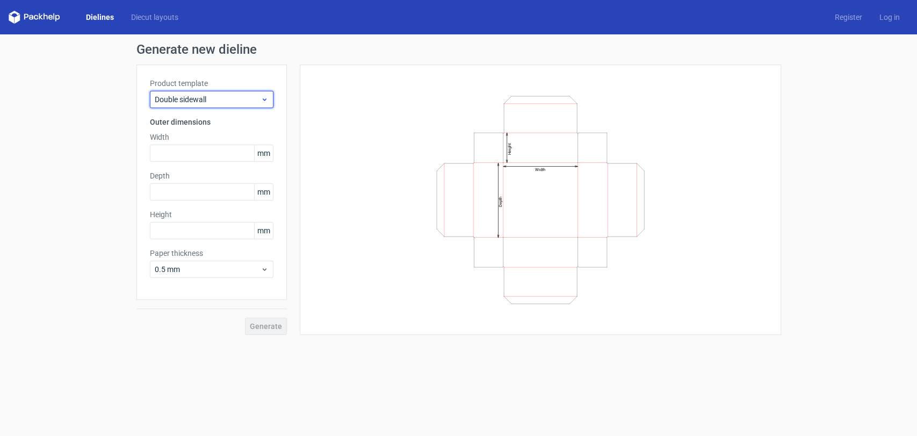
click at [224, 104] on span "Double sidewall" at bounding box center [208, 99] width 106 height 11
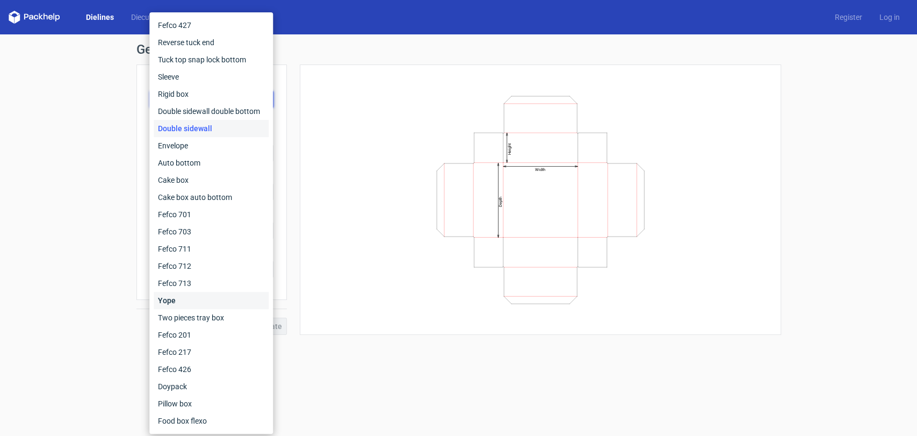
click at [192, 297] on div "Yope" at bounding box center [211, 300] width 115 height 17
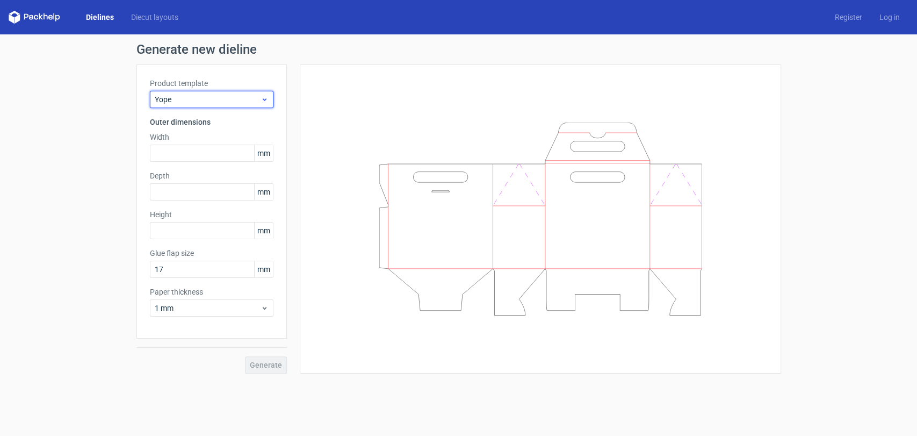
click at [243, 100] on span "Yope" at bounding box center [208, 99] width 106 height 11
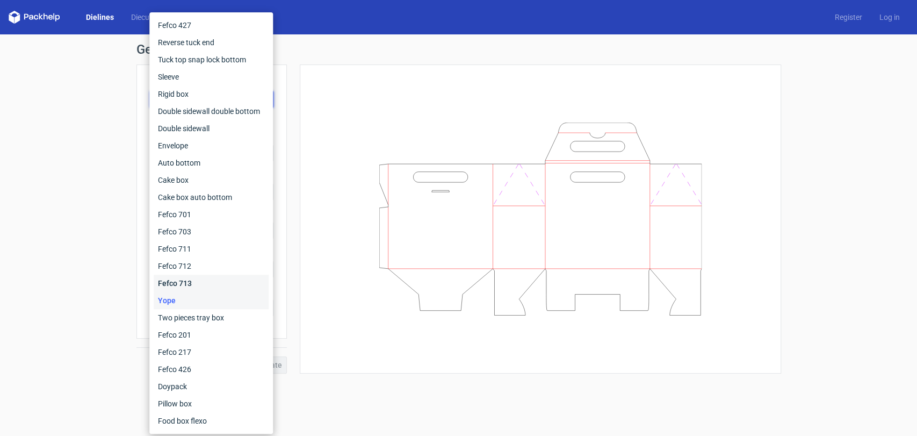
click at [200, 279] on div "Fefco 713" at bounding box center [211, 283] width 115 height 17
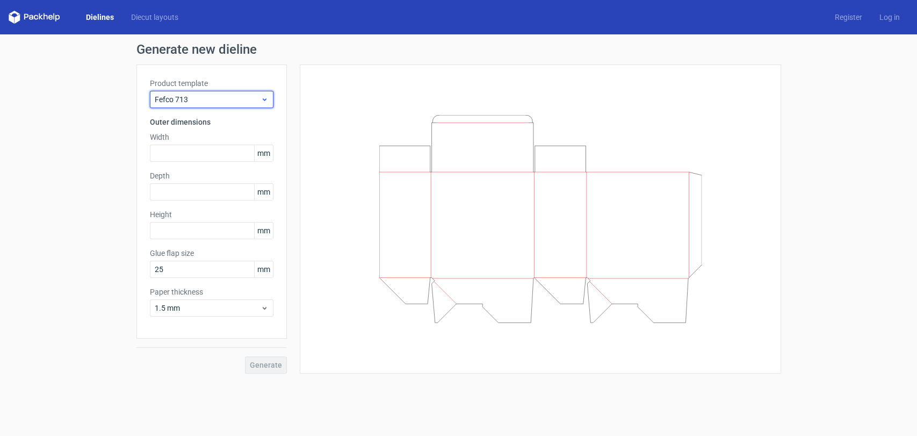
click at [245, 100] on span "Fefco 713" at bounding box center [208, 99] width 106 height 11
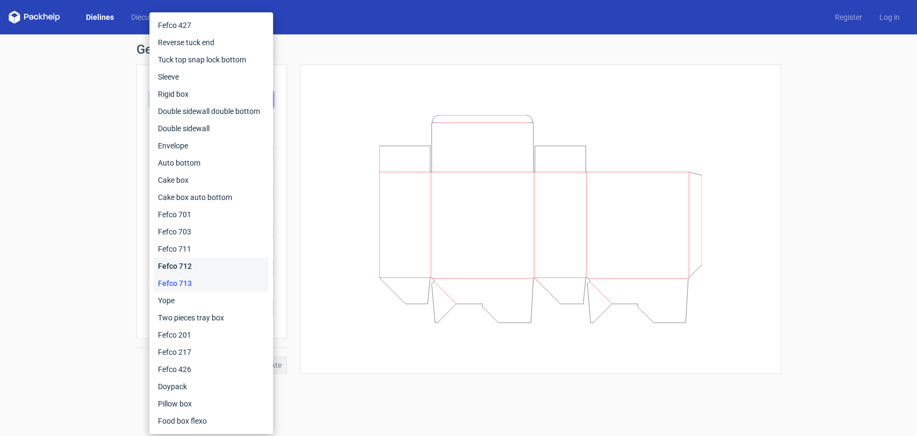
click at [191, 265] on div "Fefco 712" at bounding box center [211, 265] width 115 height 17
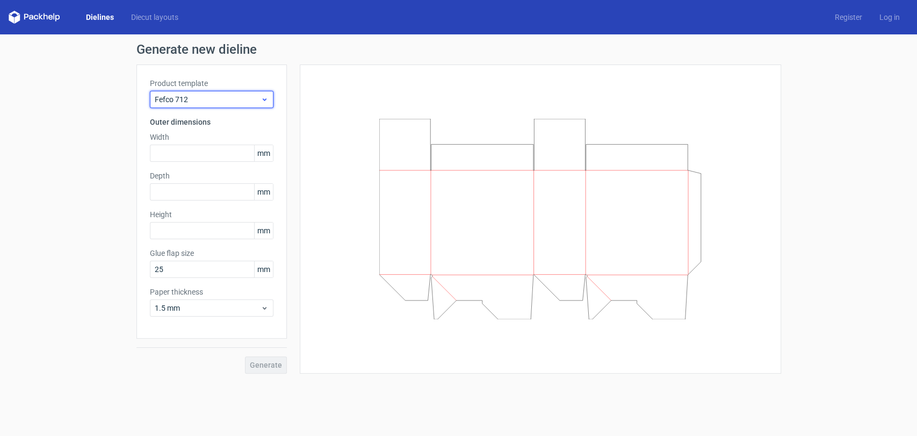
click at [233, 97] on span "Fefco 712" at bounding box center [208, 99] width 106 height 11
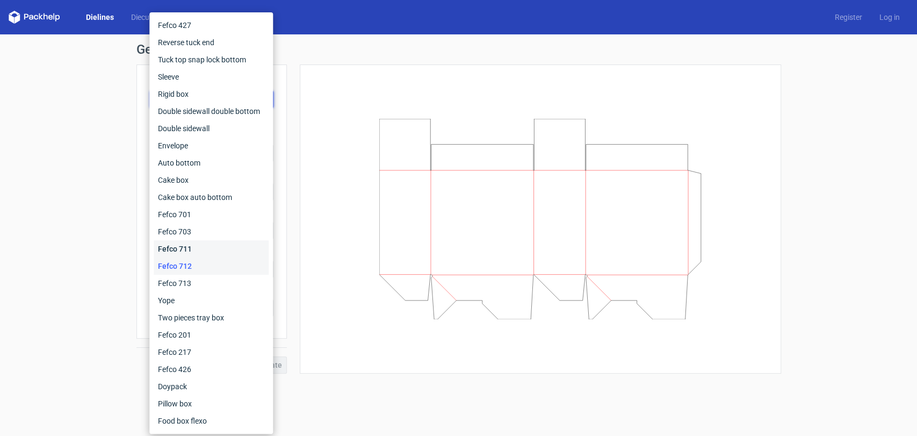
click at [198, 243] on div "Fefco 711" at bounding box center [211, 248] width 115 height 17
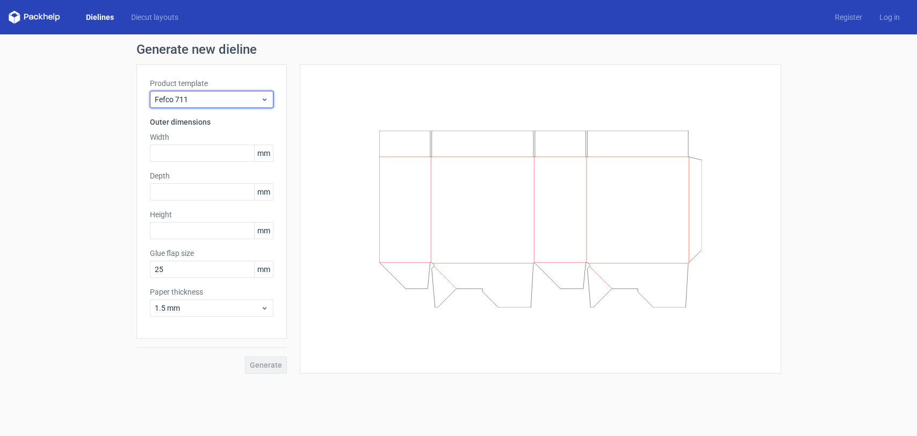
click at [239, 96] on span "Fefco 711" at bounding box center [208, 99] width 106 height 11
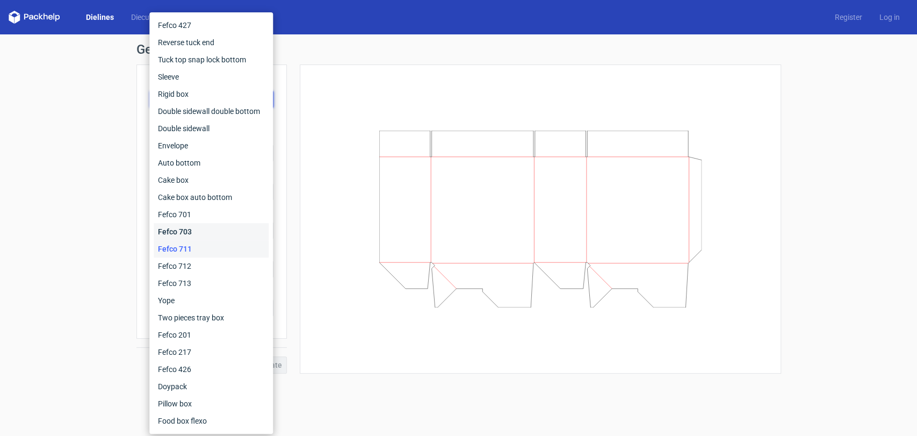
click at [203, 234] on div "Fefco 703" at bounding box center [211, 231] width 115 height 17
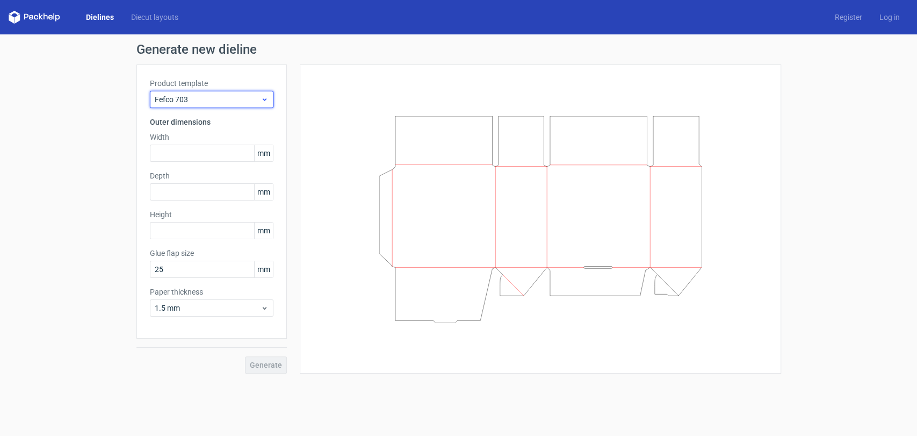
click at [243, 96] on span "Fefco 703" at bounding box center [208, 99] width 106 height 11
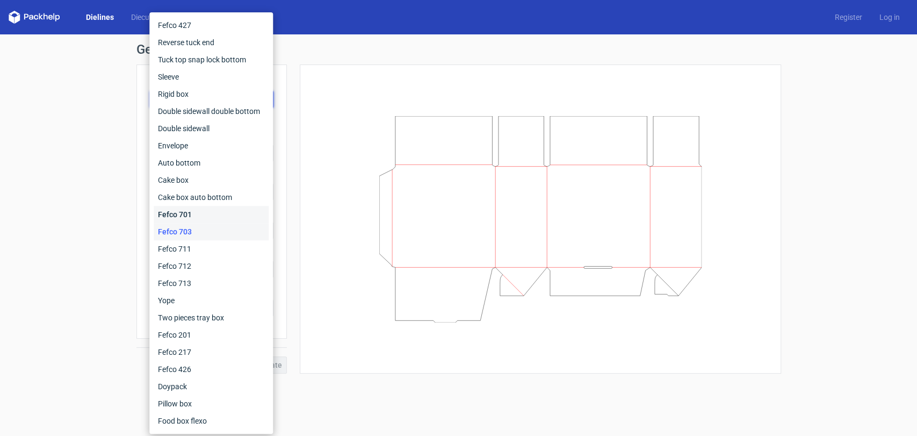
click at [211, 218] on div "Fefco 701" at bounding box center [211, 214] width 115 height 17
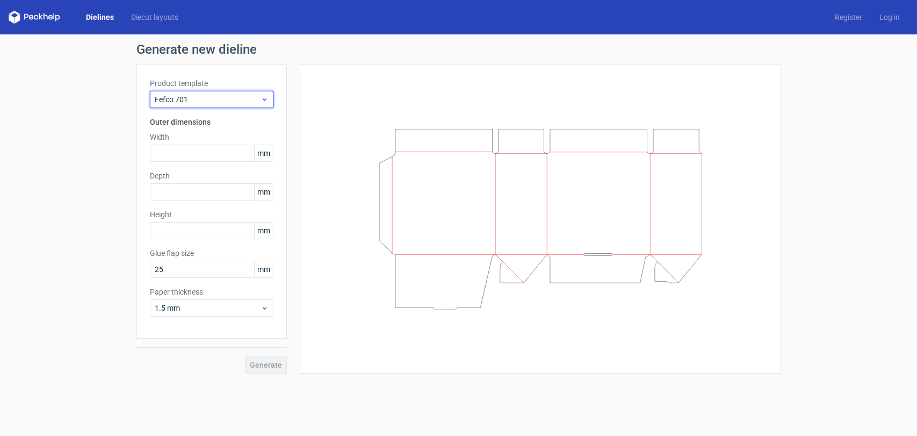
click at [240, 98] on span "Fefco 701" at bounding box center [208, 99] width 106 height 11
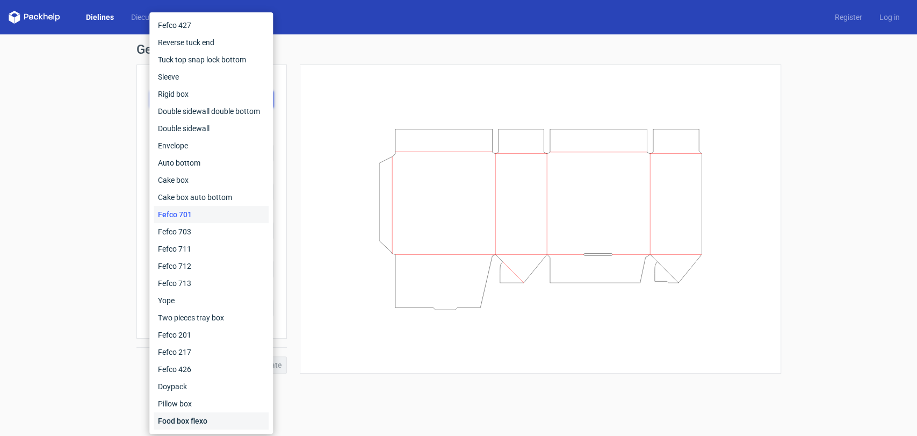
click at [205, 422] on div "Food box flexo" at bounding box center [211, 420] width 115 height 17
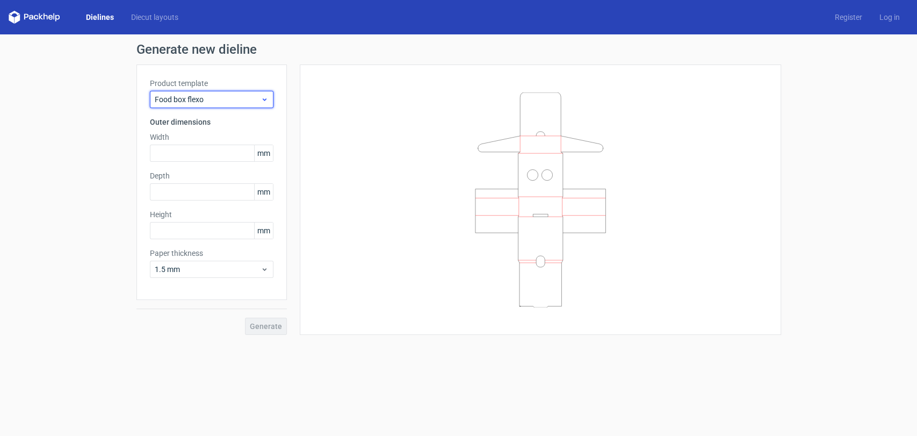
click at [256, 99] on span "Food box flexo" at bounding box center [208, 99] width 106 height 11
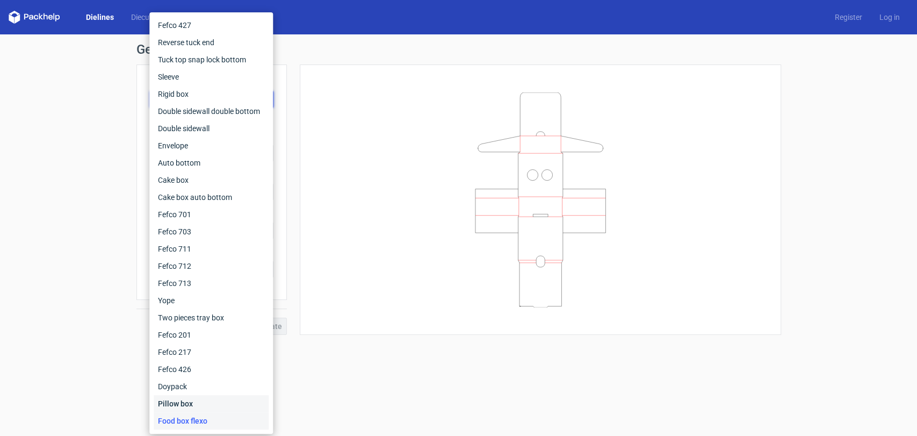
click at [200, 403] on div "Pillow box" at bounding box center [211, 403] width 115 height 17
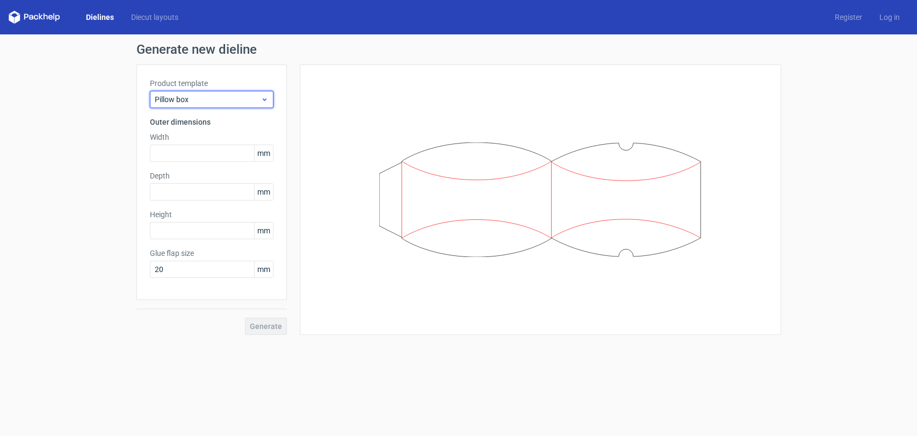
click at [256, 97] on span "Pillow box" at bounding box center [208, 99] width 106 height 11
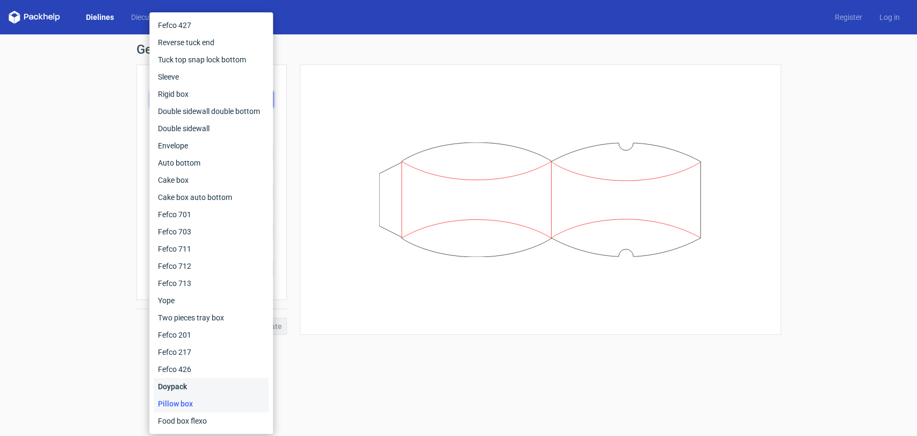
click at [198, 385] on div "Doypack" at bounding box center [211, 386] width 115 height 17
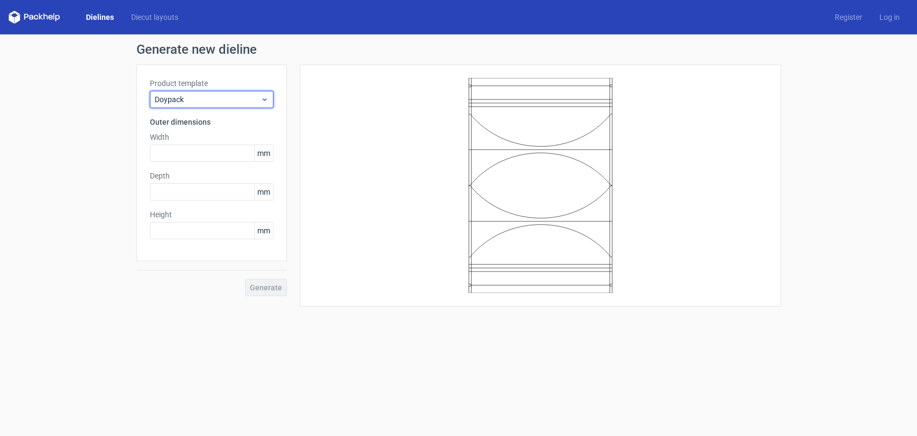
click at [252, 98] on span "Doypack" at bounding box center [208, 99] width 106 height 11
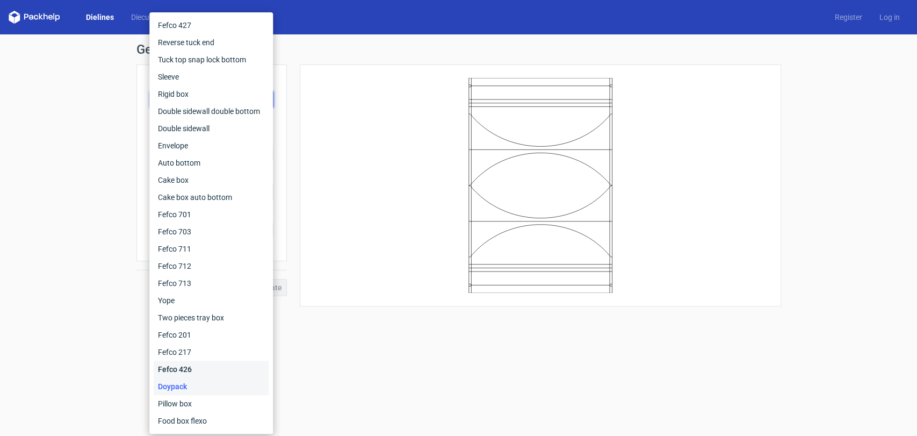
click at [204, 366] on div "Fefco 426" at bounding box center [211, 369] width 115 height 17
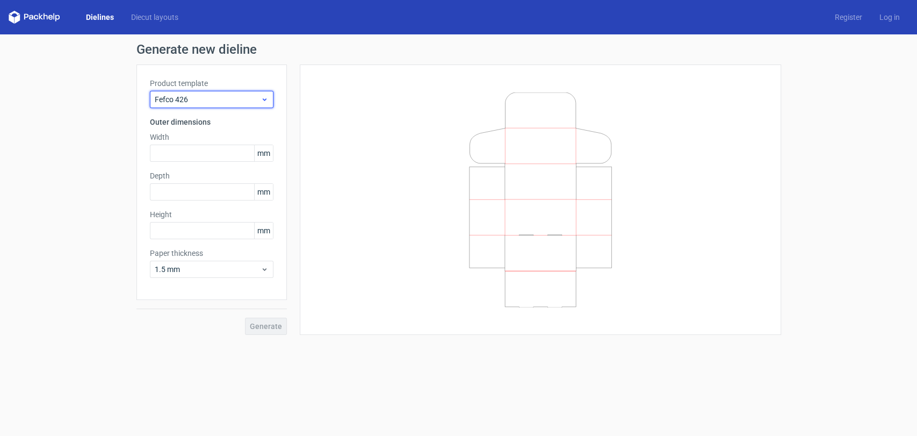
click at [246, 100] on span "Fefco 426" at bounding box center [208, 99] width 106 height 11
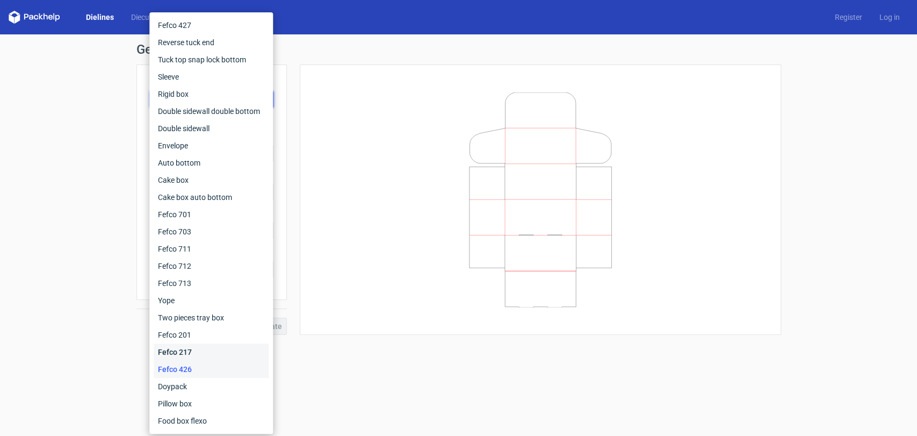
click at [205, 348] on div "Fefco 217" at bounding box center [211, 351] width 115 height 17
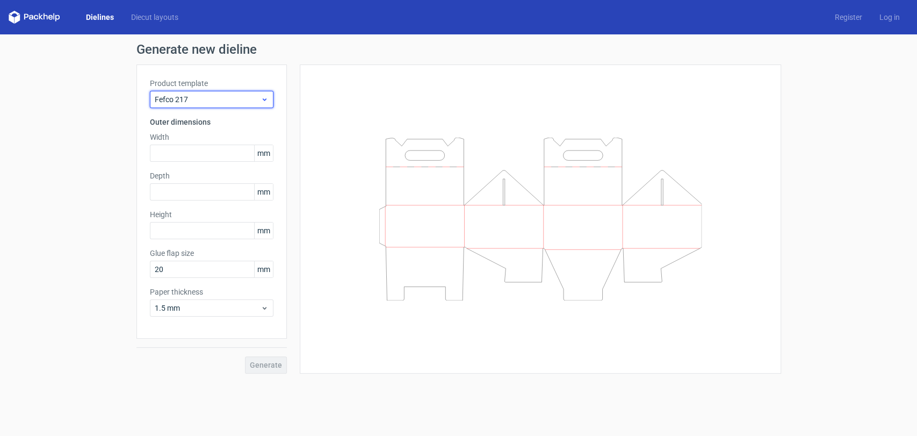
click at [249, 93] on div "Fefco 217" at bounding box center [212, 99] width 124 height 17
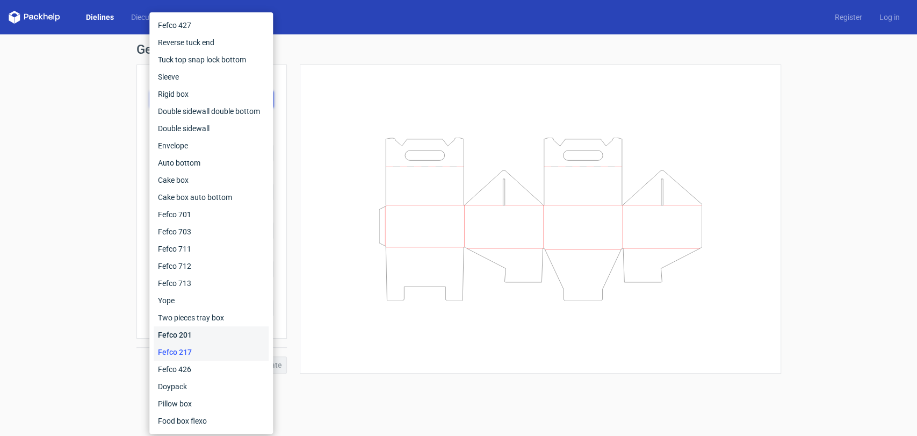
click at [198, 336] on div "Fefco 201" at bounding box center [211, 334] width 115 height 17
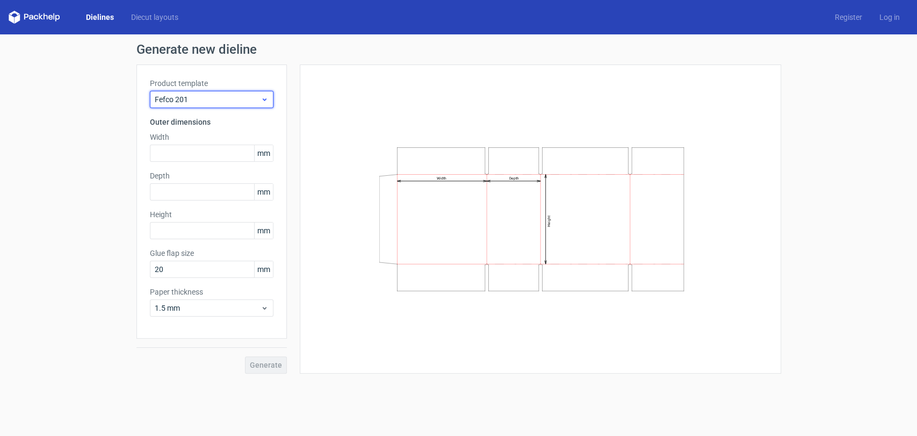
click at [247, 100] on span "Fefco 201" at bounding box center [208, 99] width 106 height 11
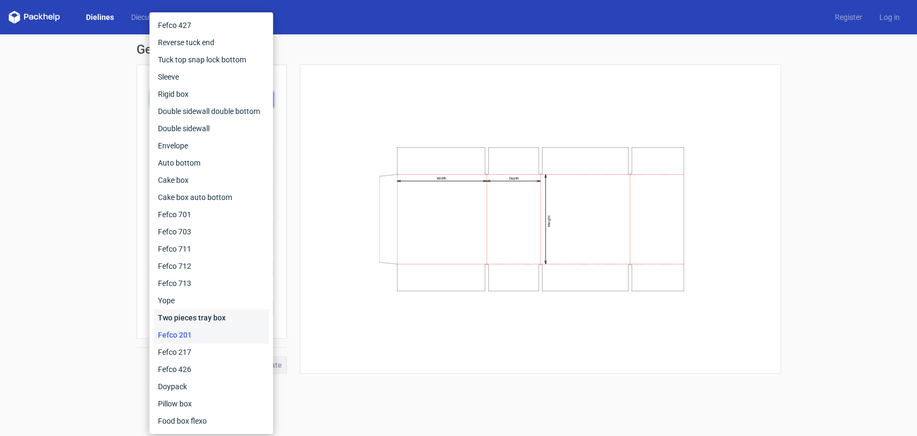
click at [208, 317] on div "Two pieces tray box" at bounding box center [211, 317] width 115 height 17
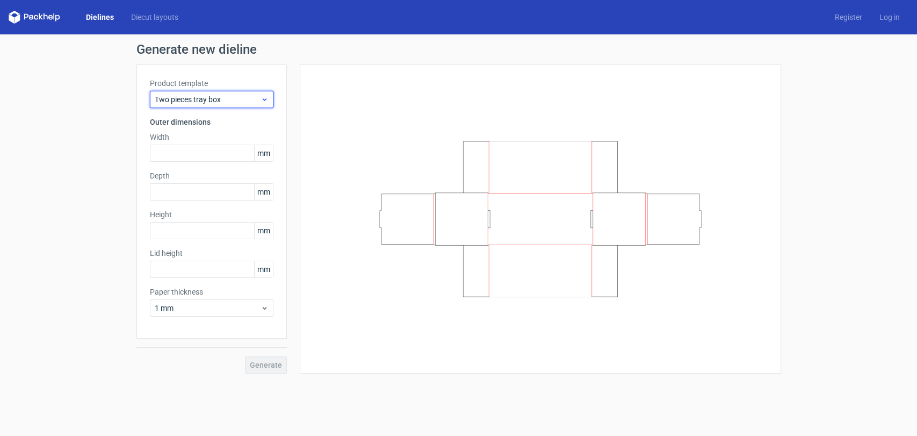
click at [254, 101] on span "Two pieces tray box" at bounding box center [208, 99] width 106 height 11
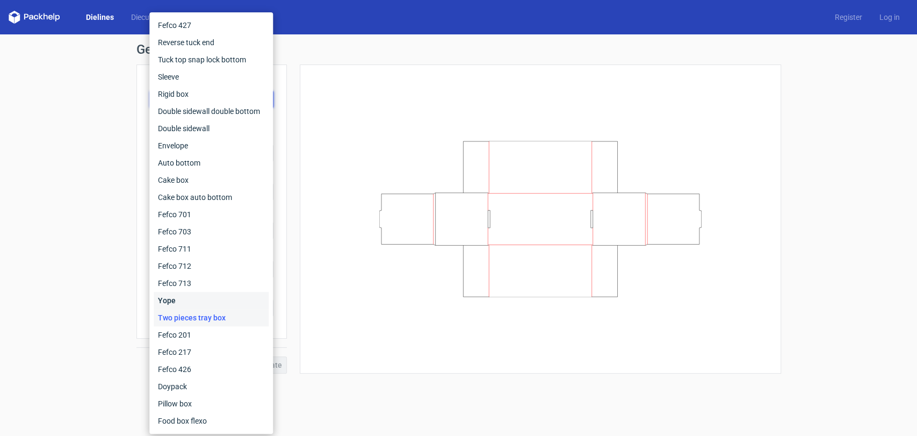
click at [207, 297] on div "Yope" at bounding box center [211, 300] width 115 height 17
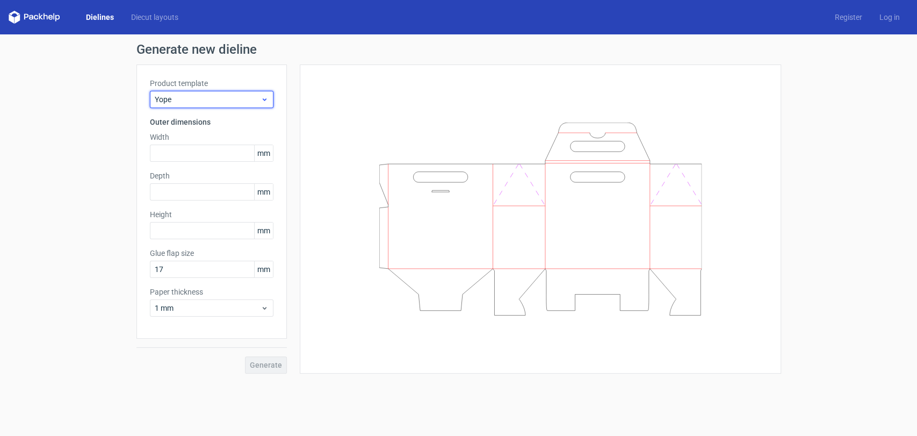
click at [242, 100] on span "Yope" at bounding box center [208, 99] width 106 height 11
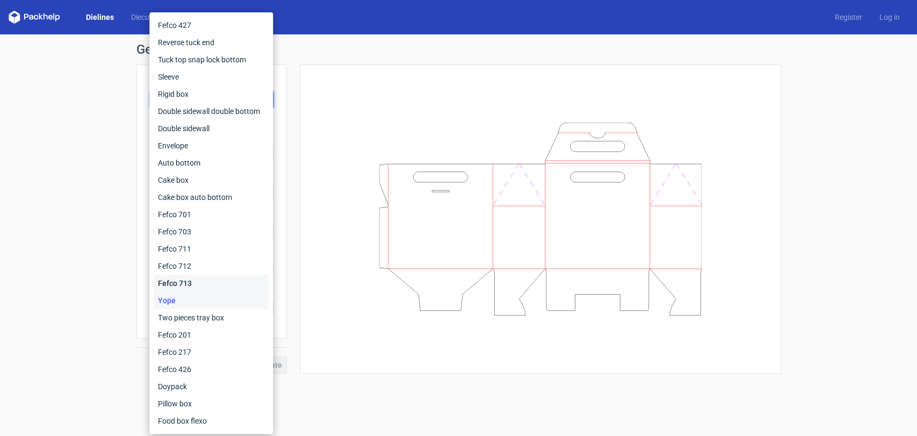
click at [200, 282] on div "Fefco 713" at bounding box center [211, 283] width 115 height 17
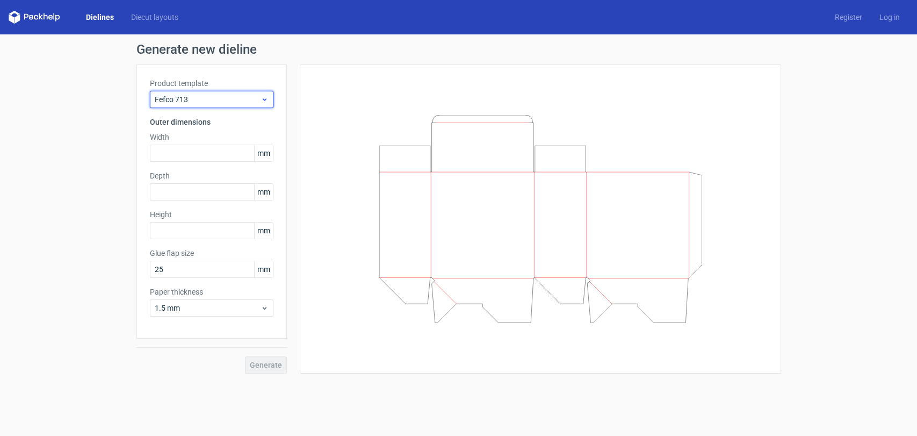
click at [249, 98] on span "Fefco 713" at bounding box center [208, 99] width 106 height 11
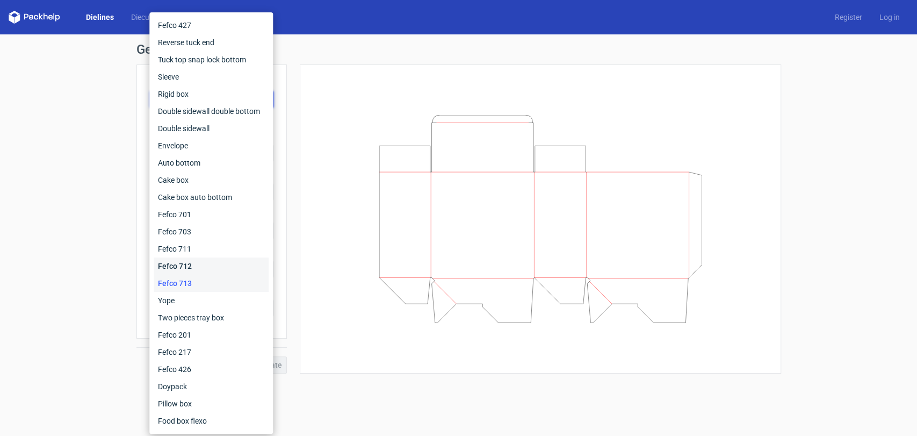
click at [211, 267] on div "Fefco 712" at bounding box center [211, 265] width 115 height 17
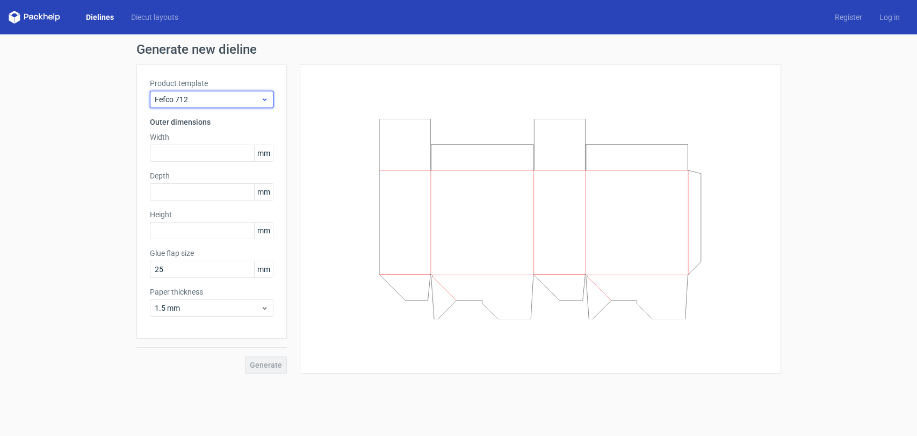
click at [238, 99] on span "Fefco 712" at bounding box center [208, 99] width 106 height 11
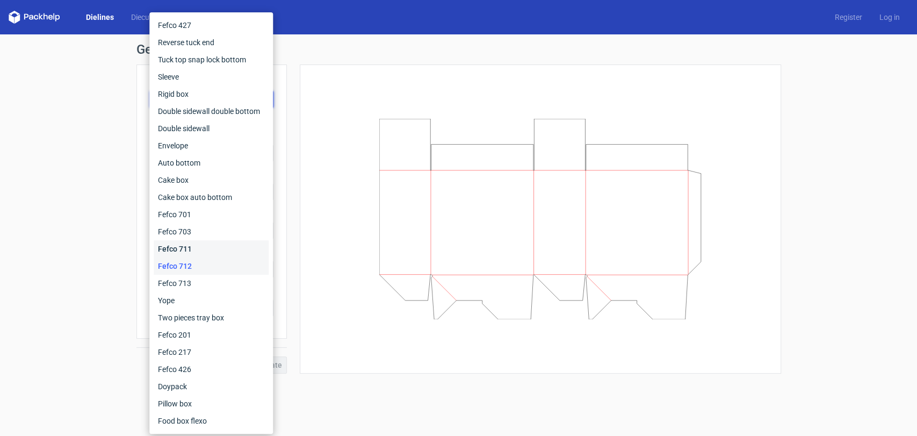
click at [198, 243] on div "Fefco 711" at bounding box center [211, 248] width 115 height 17
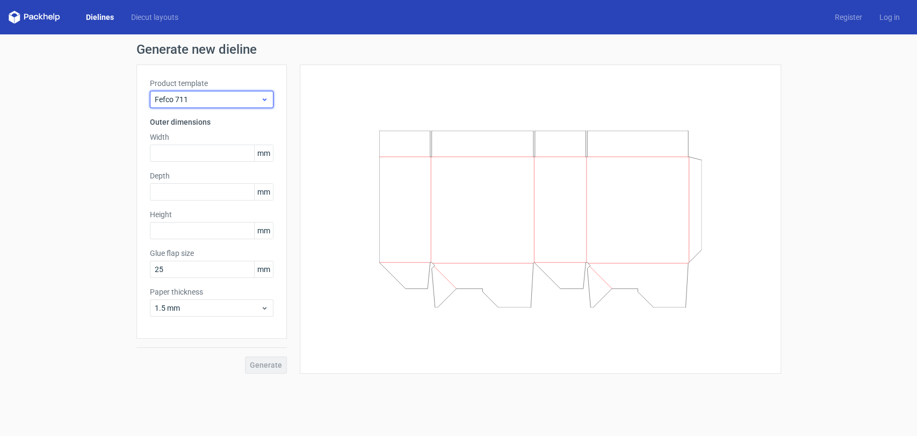
click at [211, 100] on span "Fefco 711" at bounding box center [208, 99] width 106 height 11
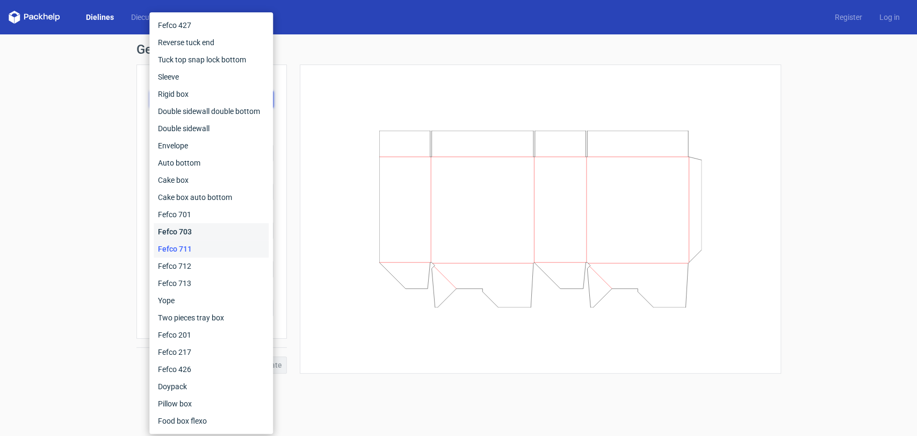
click at [205, 232] on div "Fefco 703" at bounding box center [211, 231] width 115 height 17
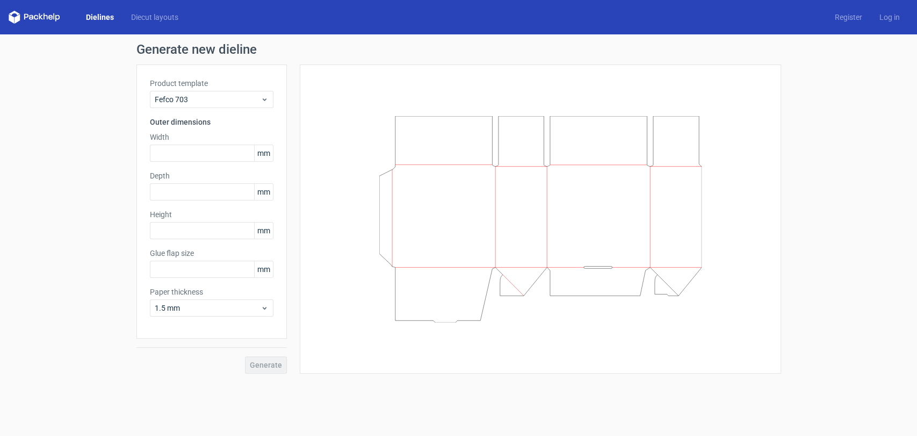
type input "25"
click at [236, 103] on span "Fefco 703" at bounding box center [208, 99] width 106 height 11
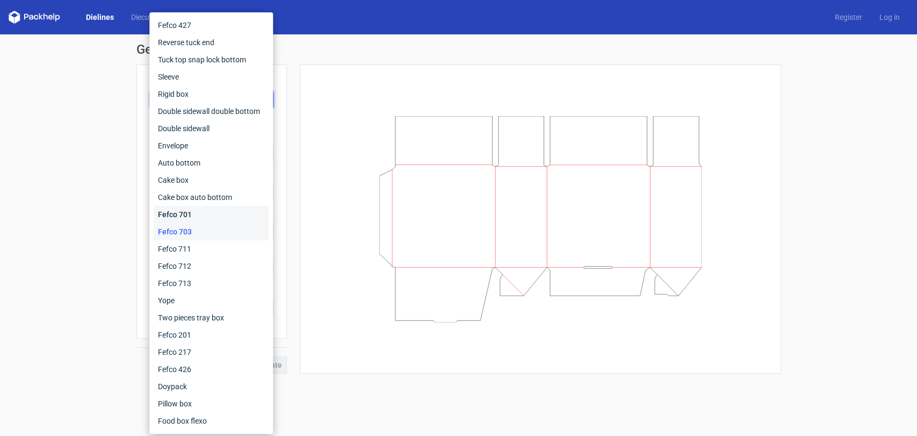
click at [211, 215] on div "Fefco 701" at bounding box center [211, 214] width 115 height 17
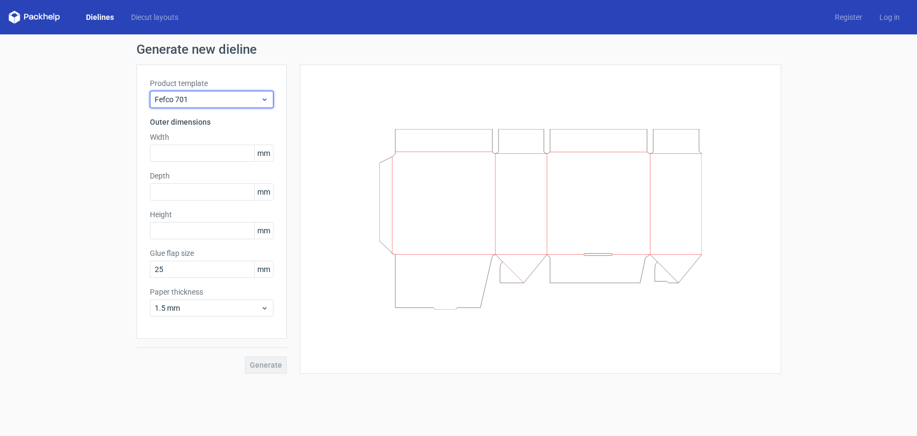
click at [231, 105] on div "Fefco 701" at bounding box center [212, 99] width 124 height 17
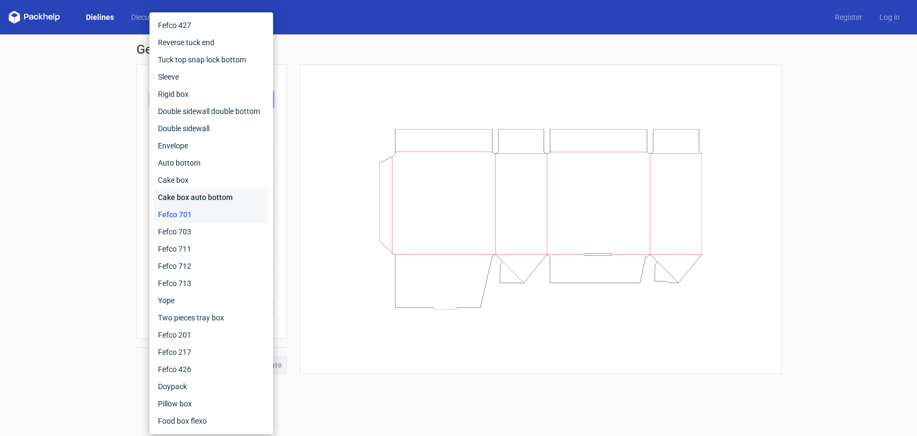
click at [190, 198] on div "Cake box auto bottom" at bounding box center [211, 197] width 115 height 17
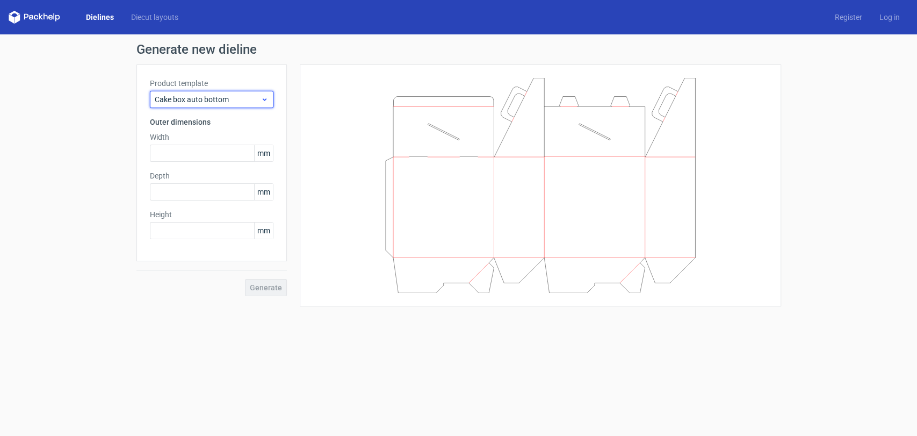
click at [213, 102] on span "Cake box auto bottom" at bounding box center [208, 99] width 106 height 11
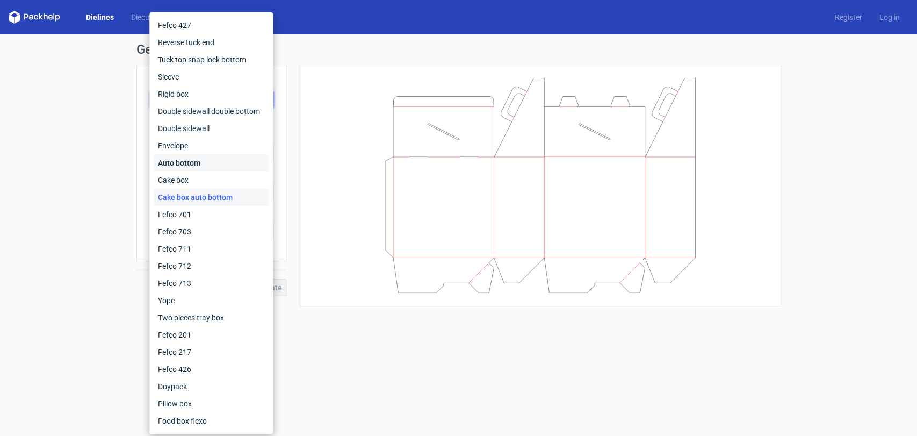
click at [198, 160] on div "Auto bottom" at bounding box center [211, 162] width 115 height 17
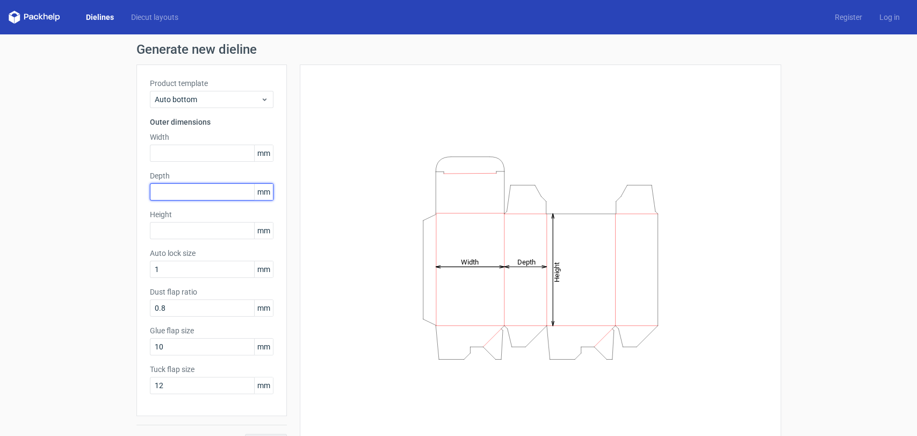
click at [188, 187] on input "text" at bounding box center [212, 191] width 124 height 17
type input "15"
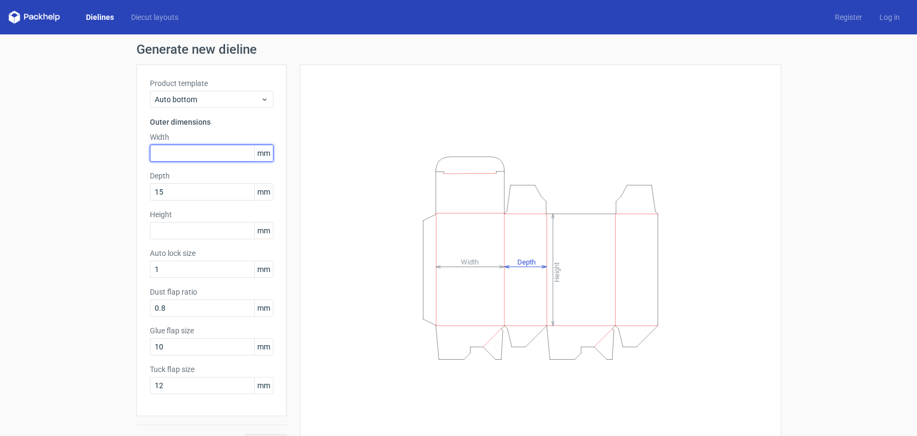
click at [195, 156] on input "text" at bounding box center [212, 153] width 124 height 17
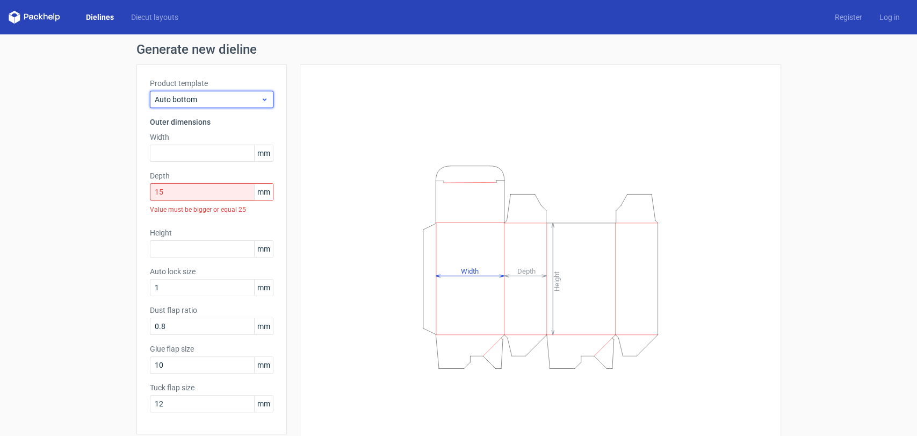
click at [214, 107] on div "Auto bottom" at bounding box center [212, 99] width 124 height 17
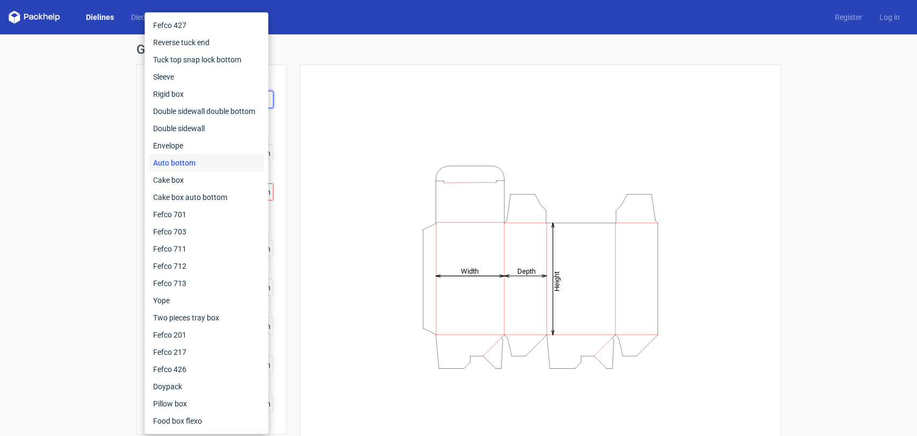
click at [112, 88] on div "Generate new dieline Product template Auto bottom Outer dimensions Width mm Dep…" at bounding box center [458, 255] width 917 height 443
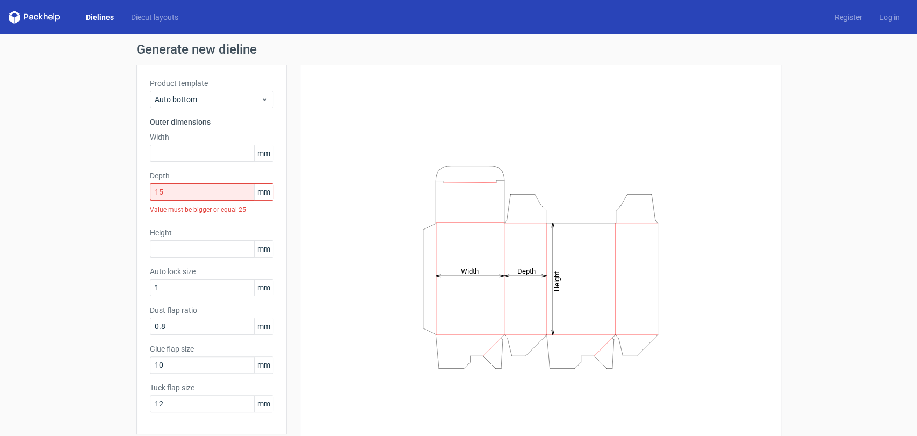
click at [37, 15] on icon at bounding box center [35, 17] width 52 height 13
click at [18, 18] on polygon at bounding box center [17, 18] width 5 height 9
click at [144, 16] on link "Diecut layouts" at bounding box center [155, 17] width 64 height 11
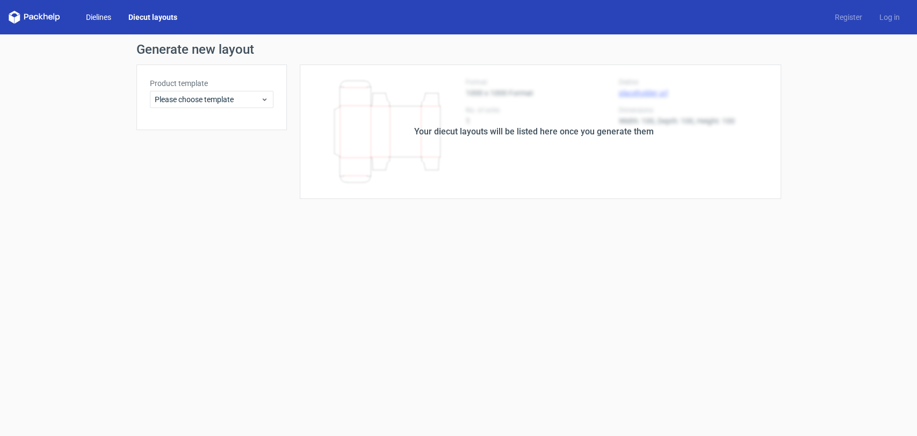
click at [103, 16] on link "Dielines" at bounding box center [98, 17] width 42 height 11
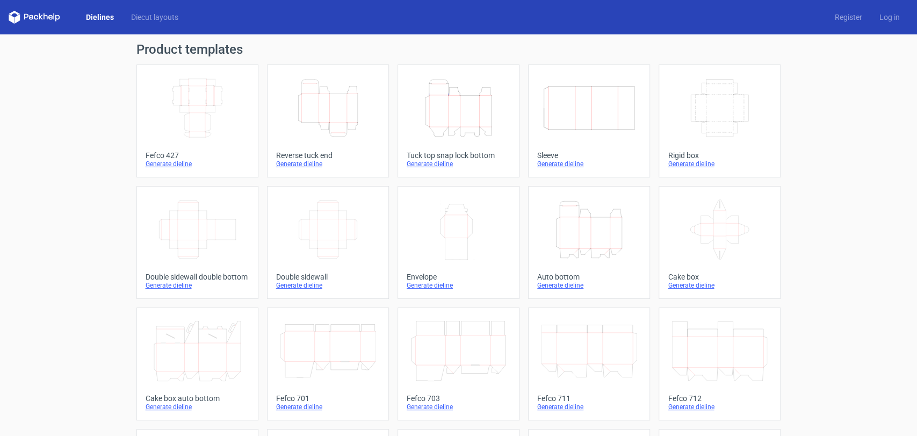
click at [595, 232] on icon "Height Depth Width" at bounding box center [589, 229] width 95 height 60
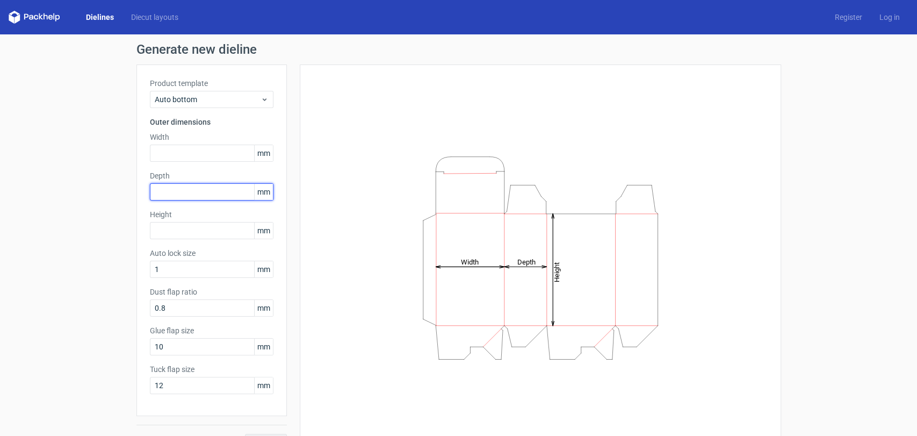
click at [196, 190] on input "text" at bounding box center [212, 191] width 124 height 17
type input "15"
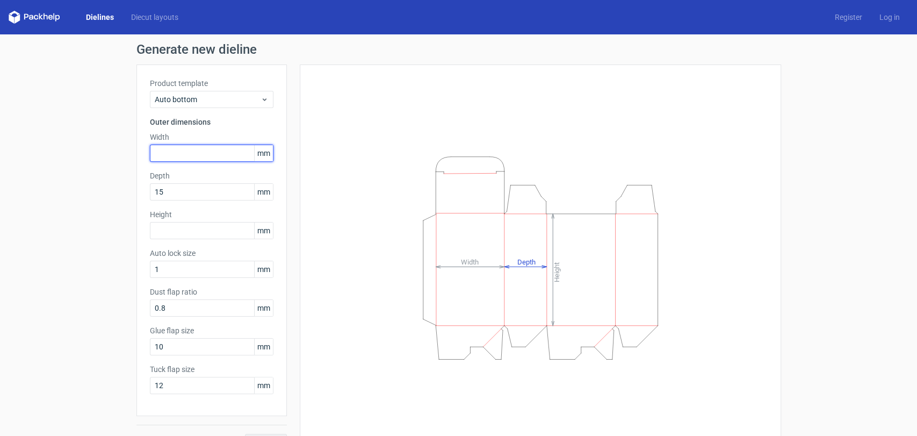
click at [219, 150] on input "text" at bounding box center [212, 153] width 124 height 17
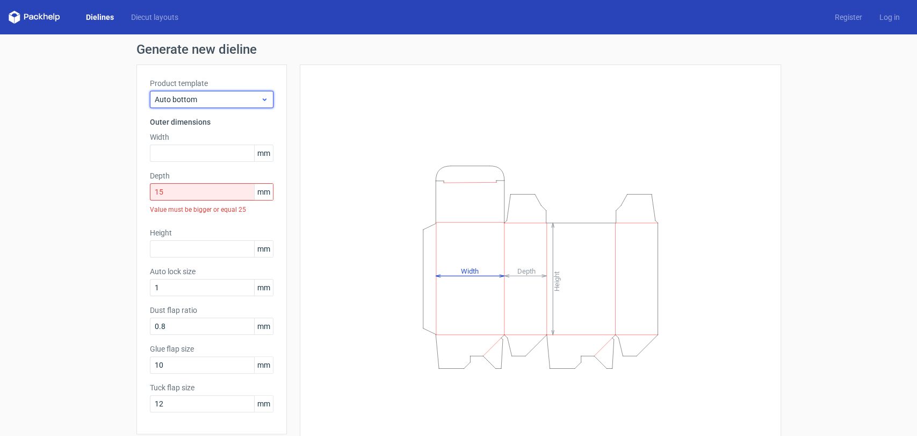
click at [215, 104] on span "Auto bottom" at bounding box center [208, 99] width 106 height 11
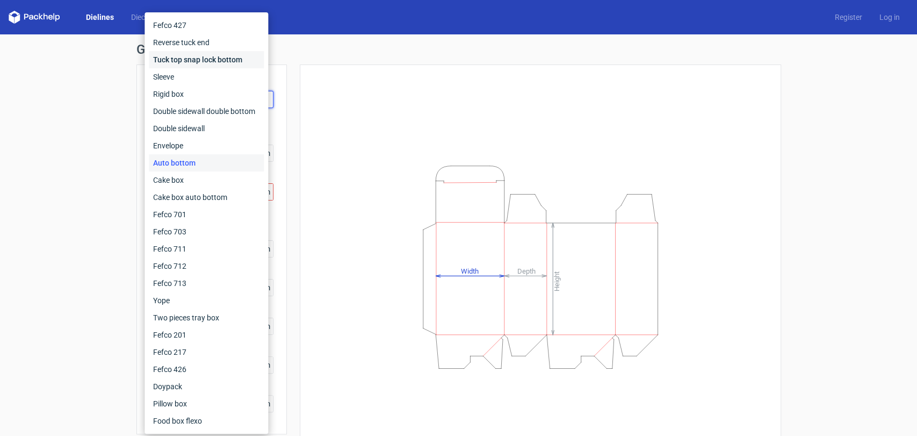
click at [203, 60] on div "Tuck top snap lock bottom" at bounding box center [206, 59] width 115 height 17
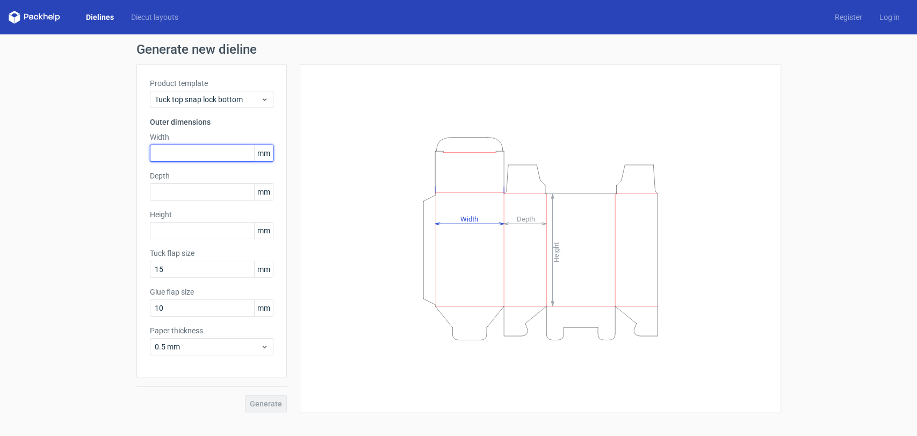
click at [207, 154] on input "text" at bounding box center [212, 153] width 124 height 17
